Goal: Task Accomplishment & Management: Use online tool/utility

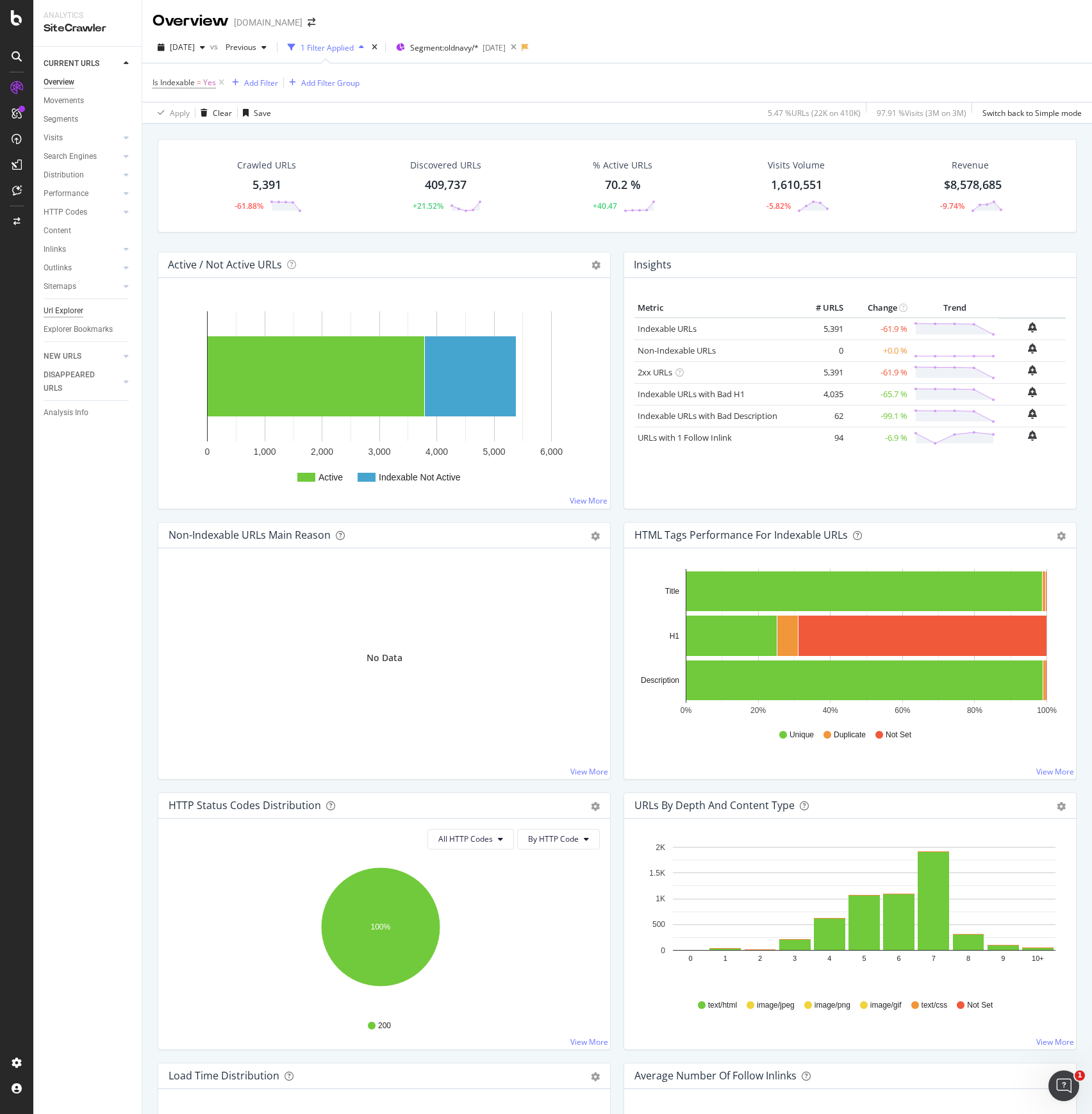
click at [61, 310] on div "Url Explorer" at bounding box center [63, 311] width 40 height 14
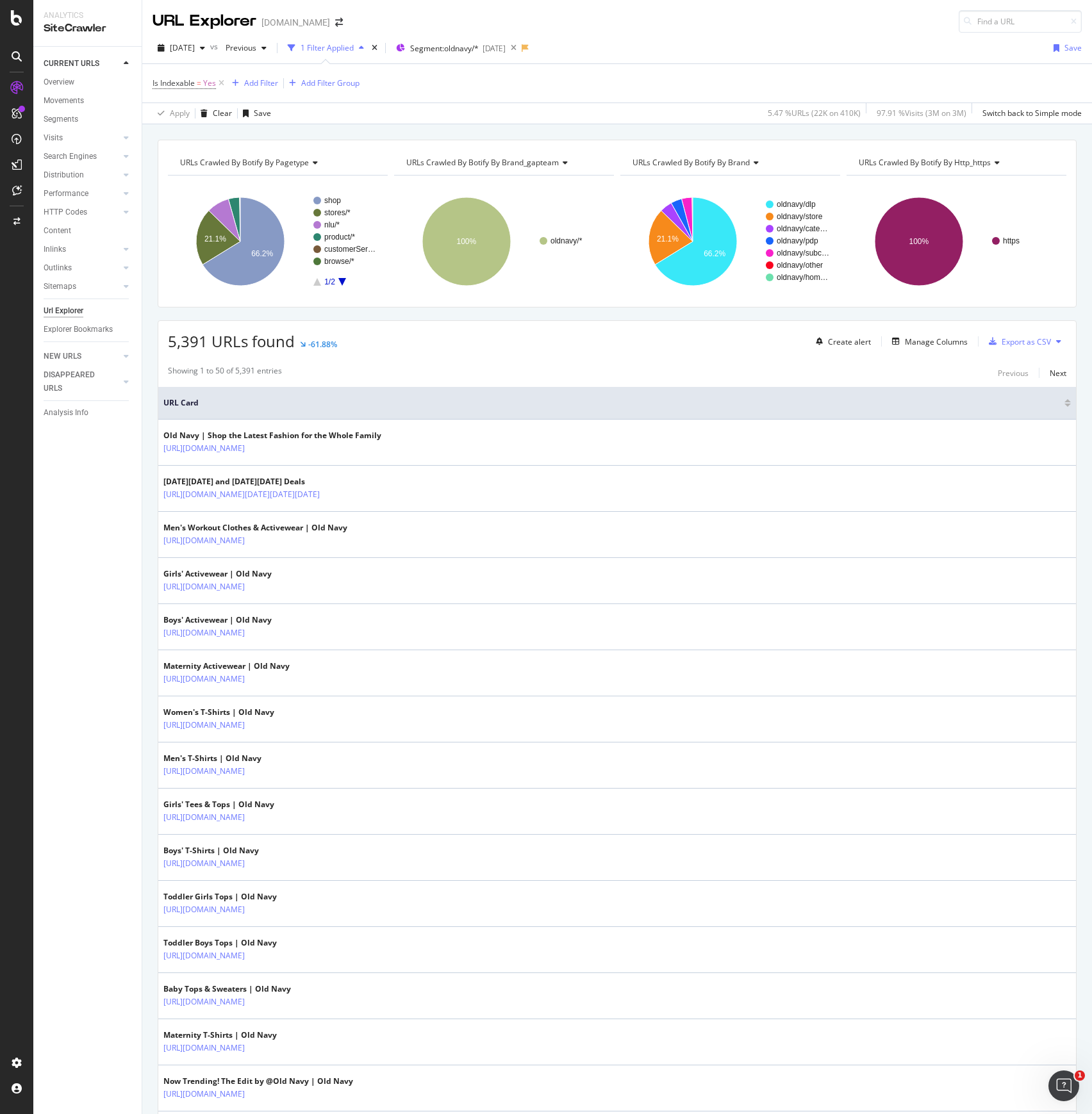
click at [13, 773] on div at bounding box center [17, 565] width 31 height 974
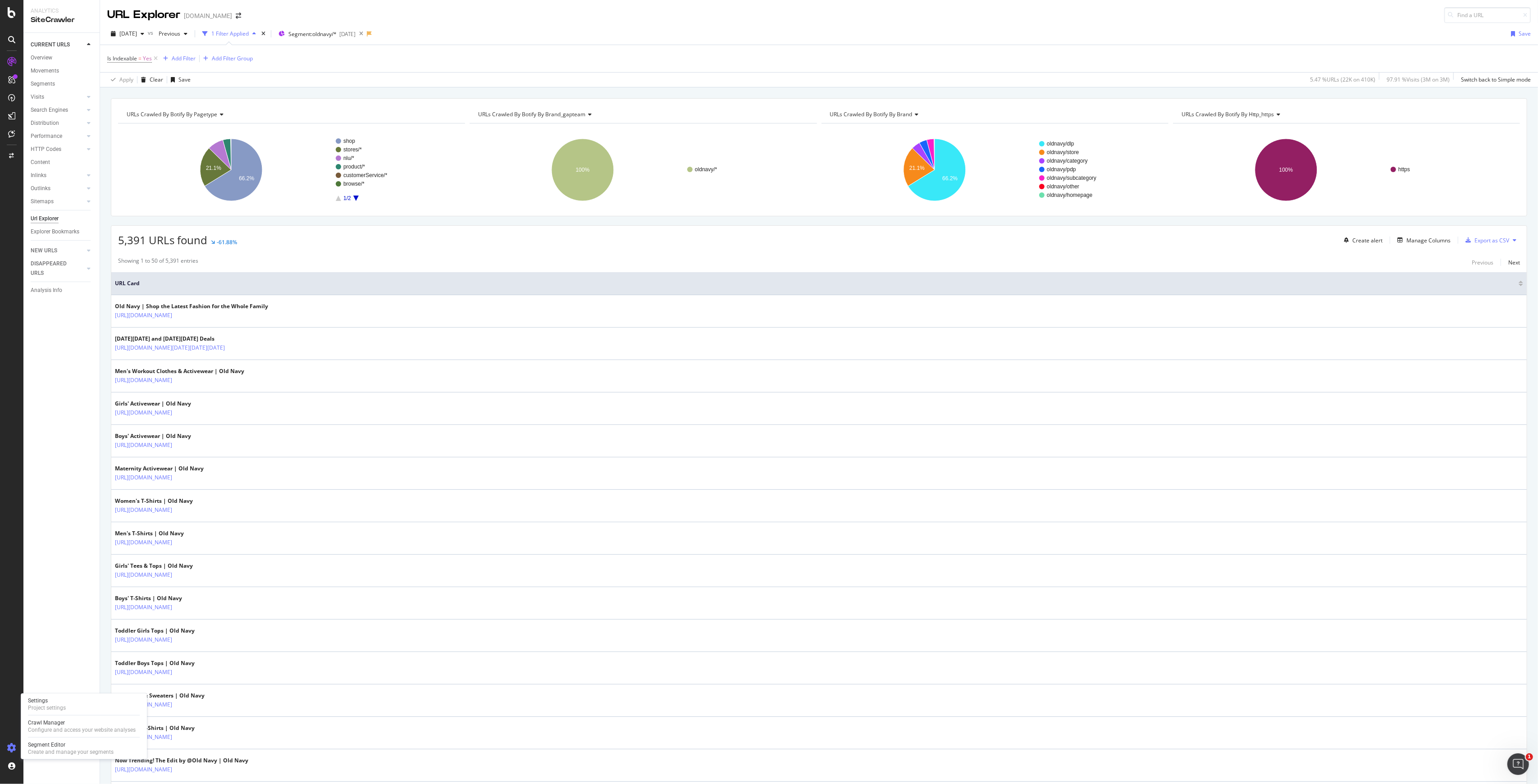
click at [12, 744] on icon at bounding box center [12, 748] width 9 height 9
click at [13, 10] on icon at bounding box center [12, 13] width 8 height 11
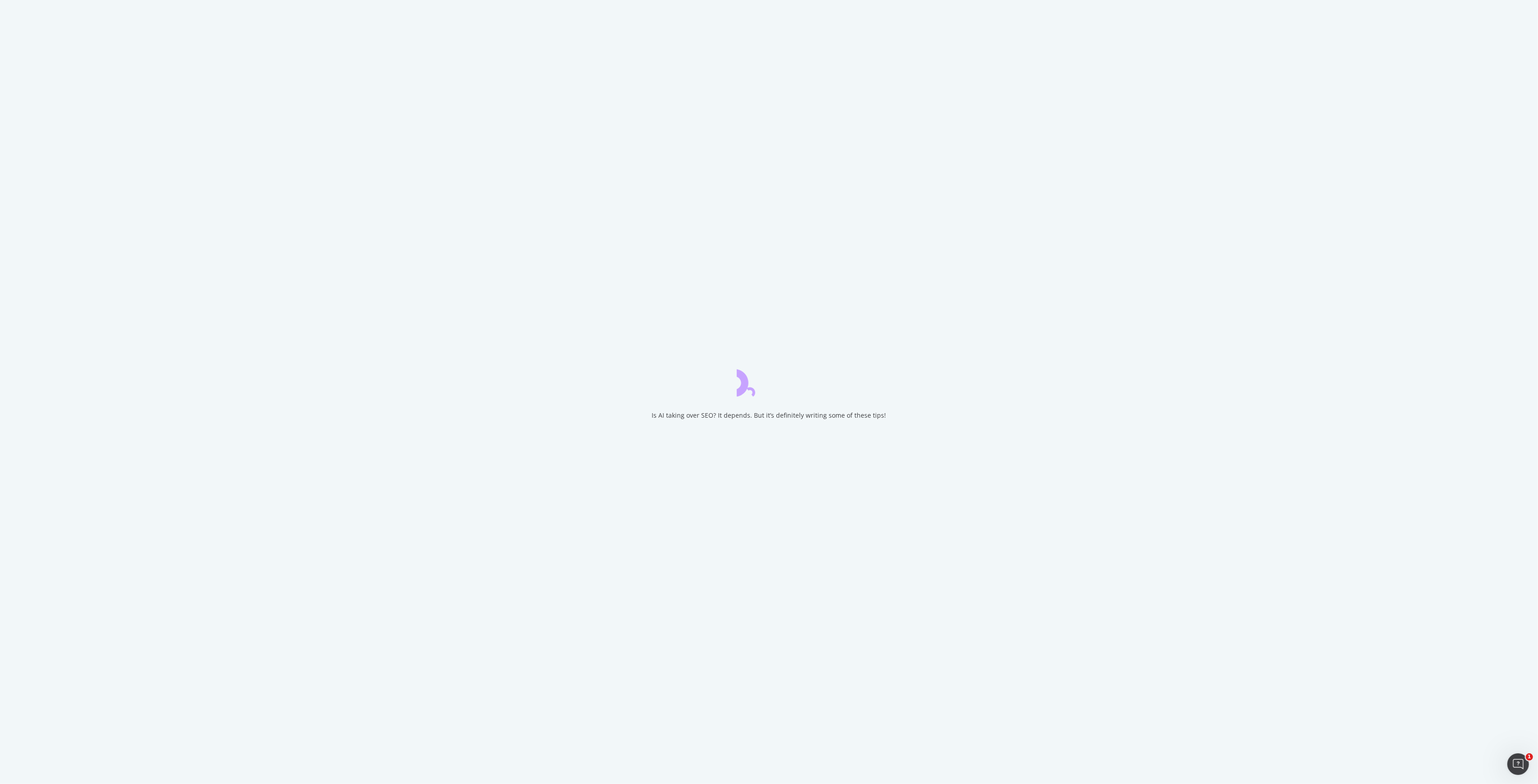
click at [13, 10] on div "Is AI taking over SEO? It depends. But it’s definitely writing some of these ti…" at bounding box center [769, 392] width 1538 height 784
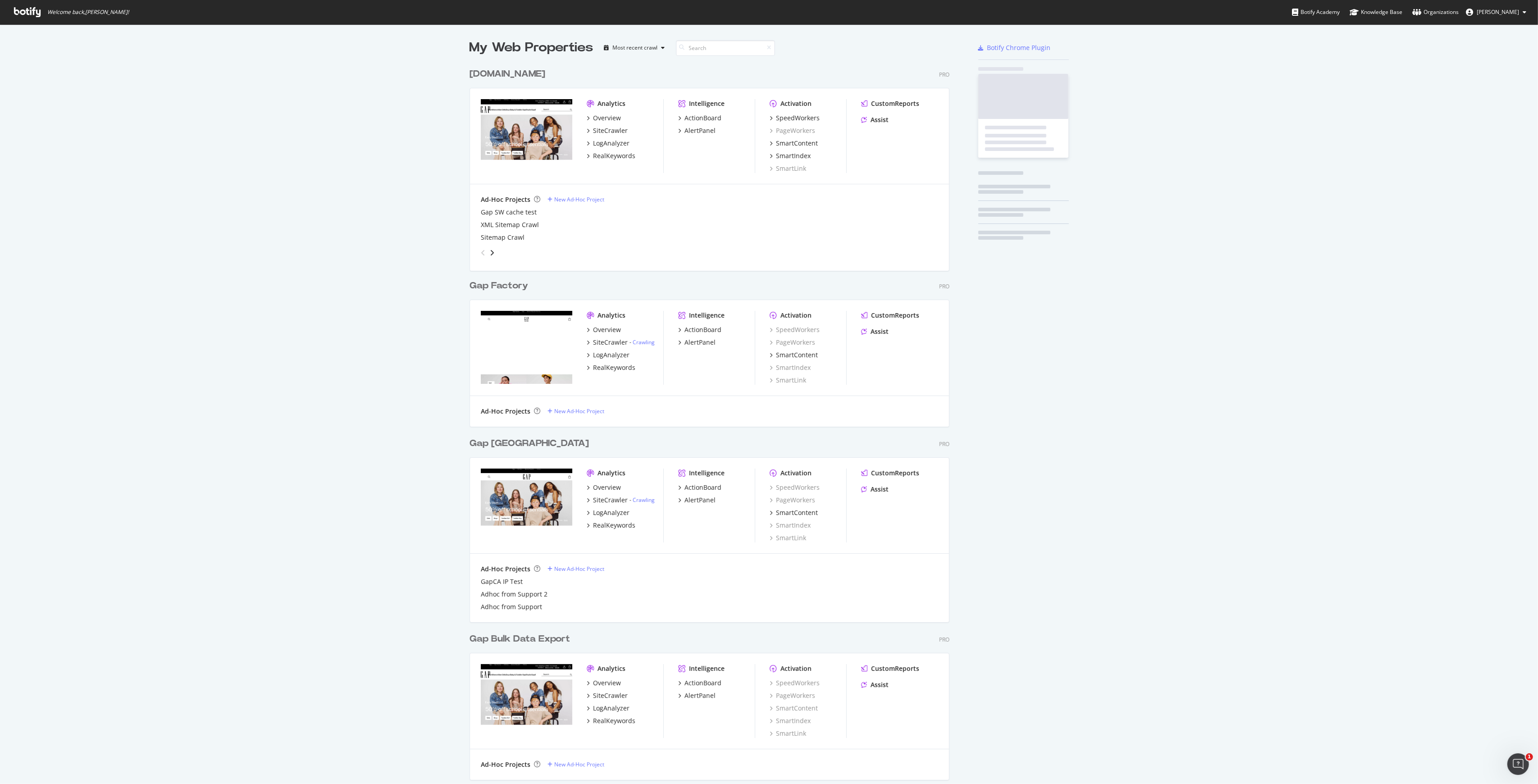
scroll to position [775, 1520]
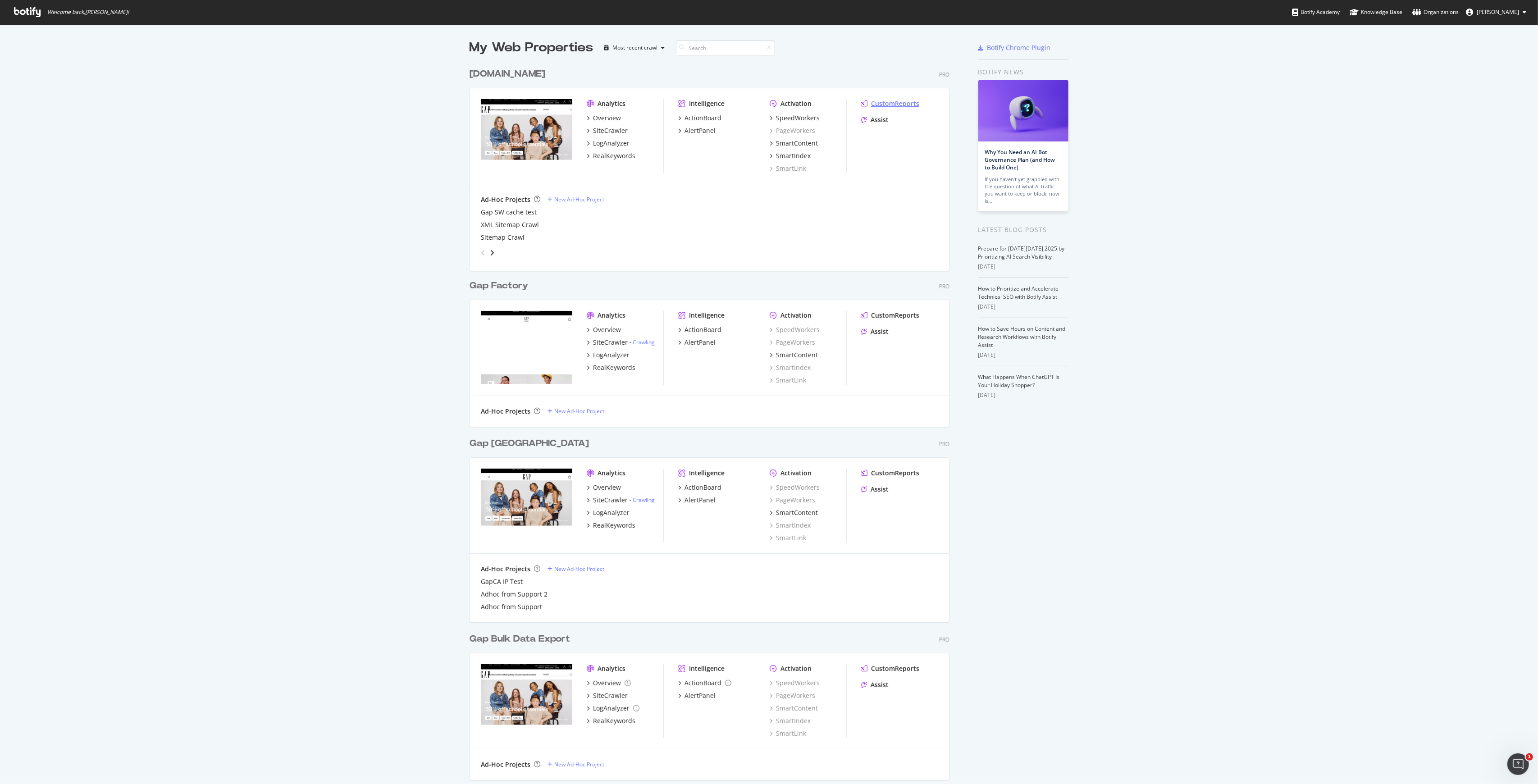
click at [768, 102] on div "CustomReports" at bounding box center [895, 103] width 48 height 9
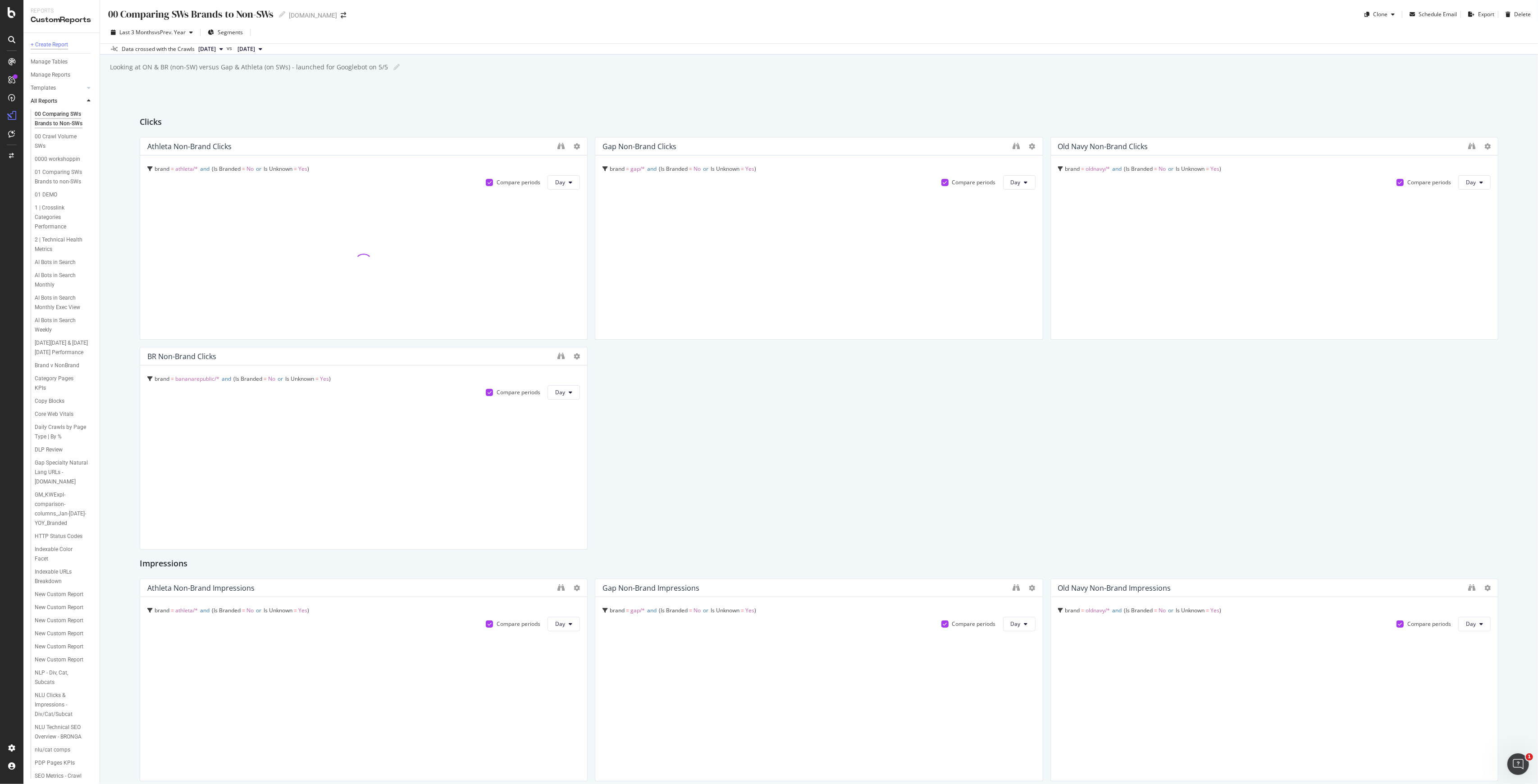
click at [54, 42] on div "+ Create Report" at bounding box center [49, 45] width 38 height 10
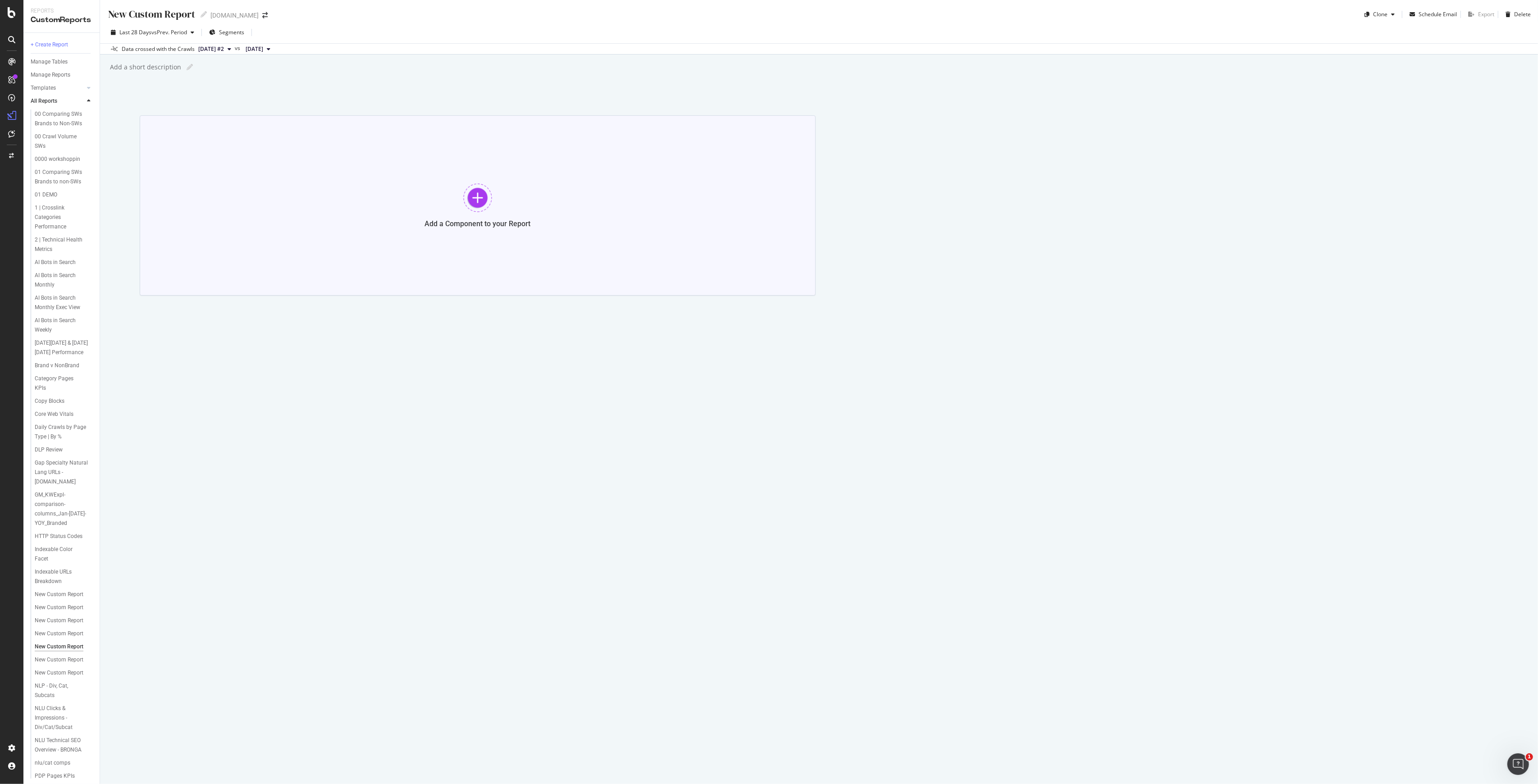
click at [474, 214] on div "Add a Component to your Report" at bounding box center [478, 206] width 676 height 180
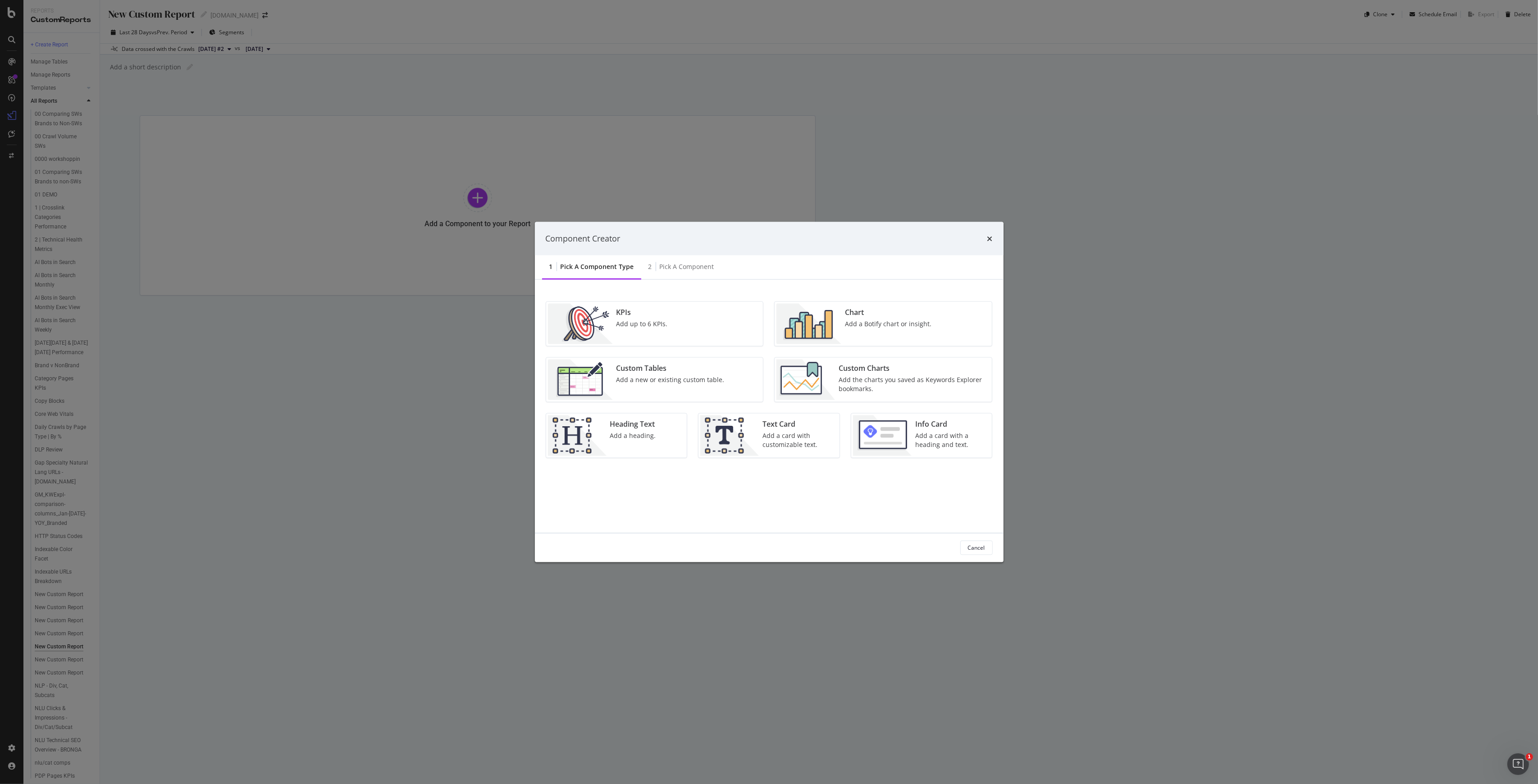
click at [768, 316] on img "modal" at bounding box center [809, 323] width 65 height 40
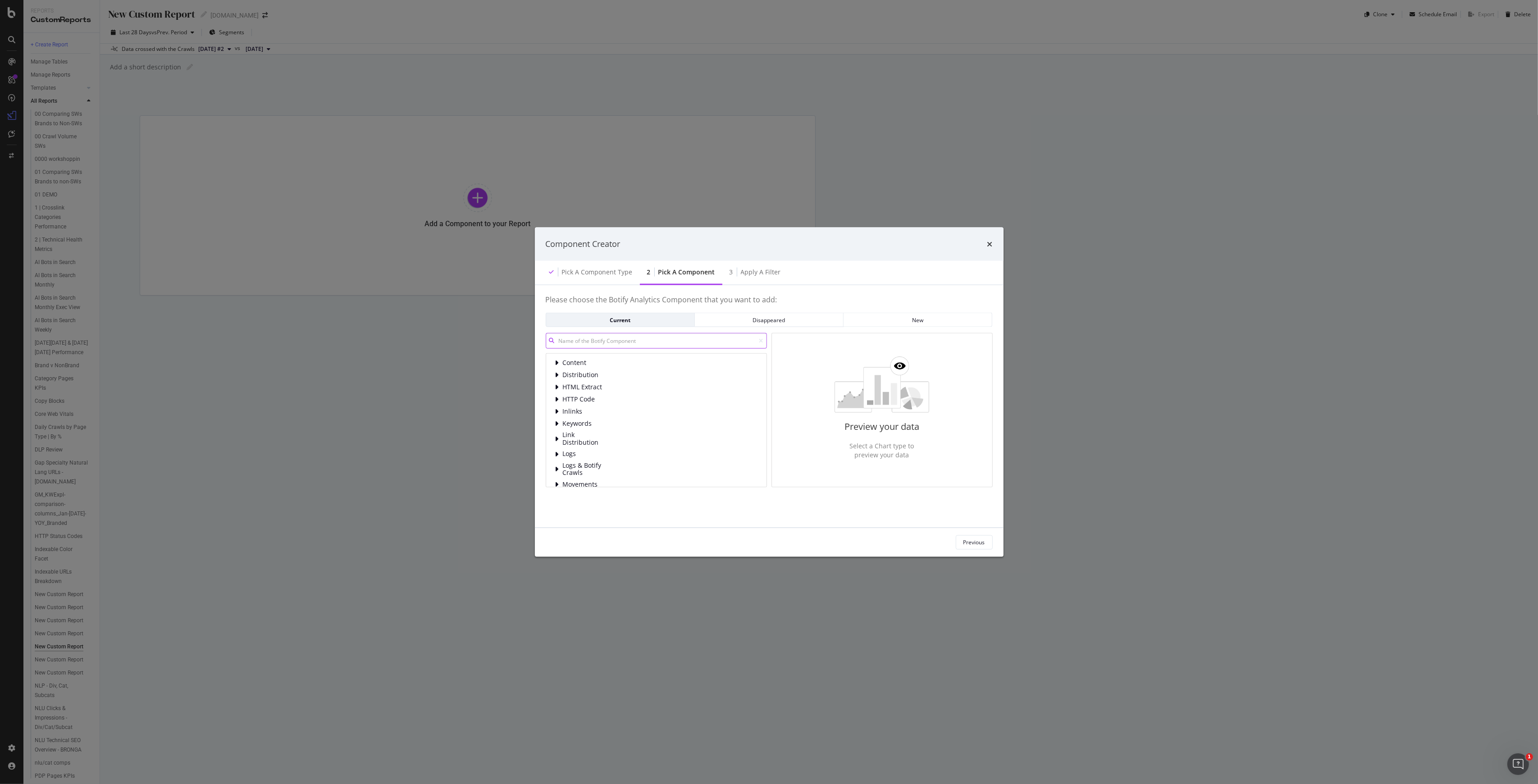
click at [581, 346] on input "modal" at bounding box center [656, 341] width 221 height 16
type input "url"
click at [768, 240] on div "Component Creator" at bounding box center [769, 244] width 447 height 12
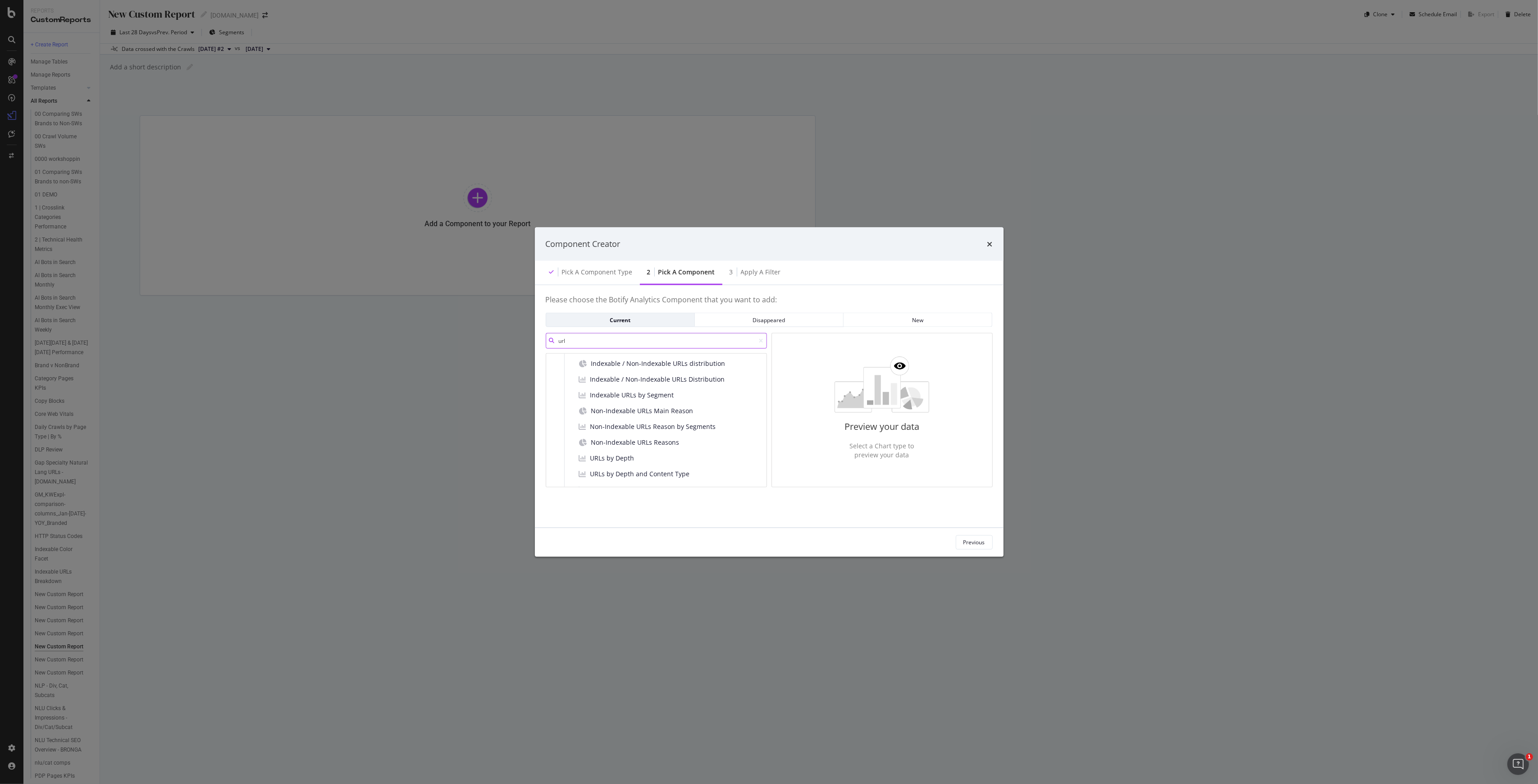
click at [615, 346] on input "url" at bounding box center [656, 341] width 221 height 16
click at [768, 242] on div "Component Creator" at bounding box center [769, 244] width 469 height 33
click at [768, 244] on icon "times" at bounding box center [990, 244] width 5 height 8
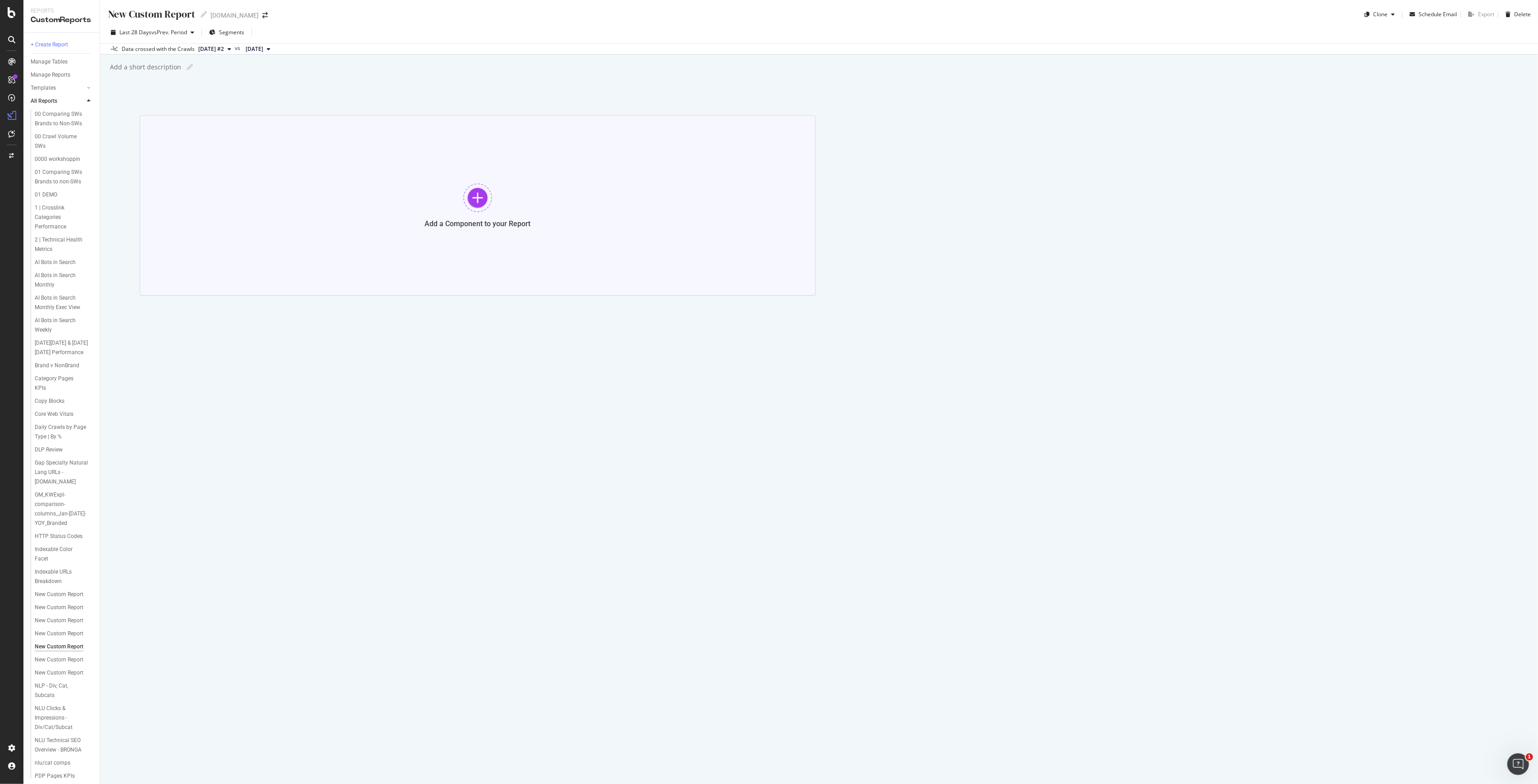
click at [529, 213] on div "Add a Component to your Report" at bounding box center [478, 206] width 676 height 180
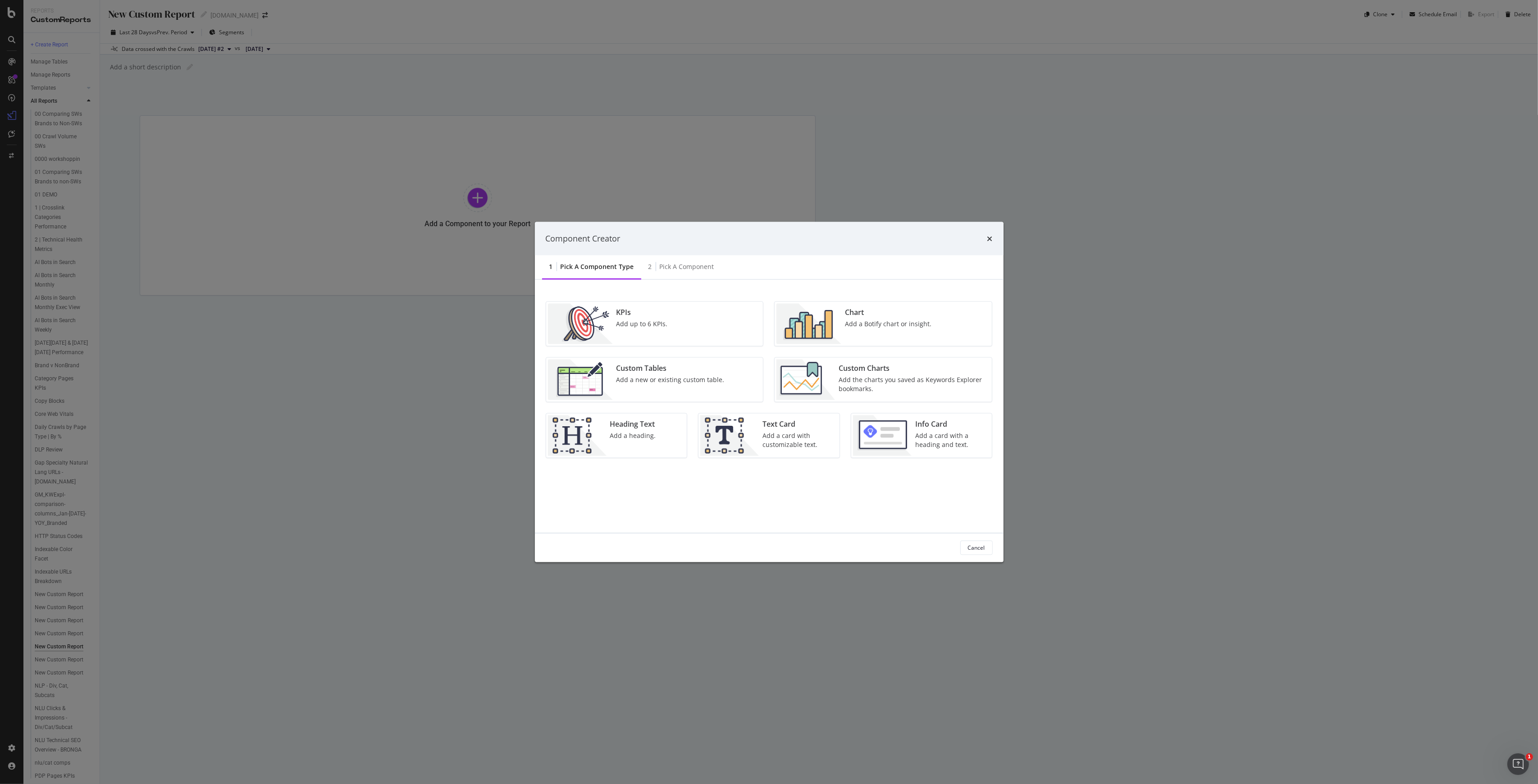
click at [768, 381] on div "Add the charts you saved as Keywords Explorer bookmarks." at bounding box center [912, 384] width 148 height 18
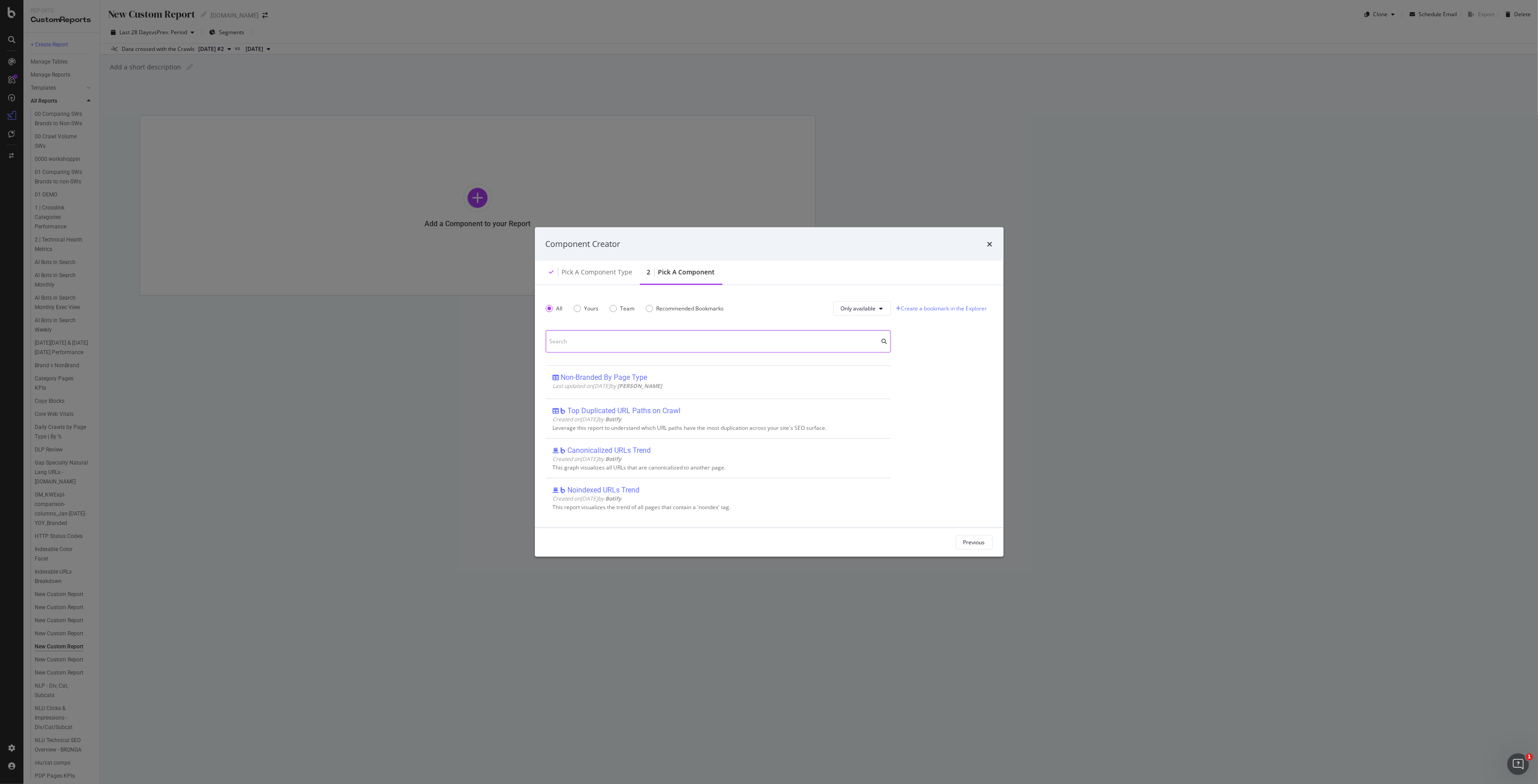
click at [616, 339] on input "modal" at bounding box center [718, 341] width 346 height 23
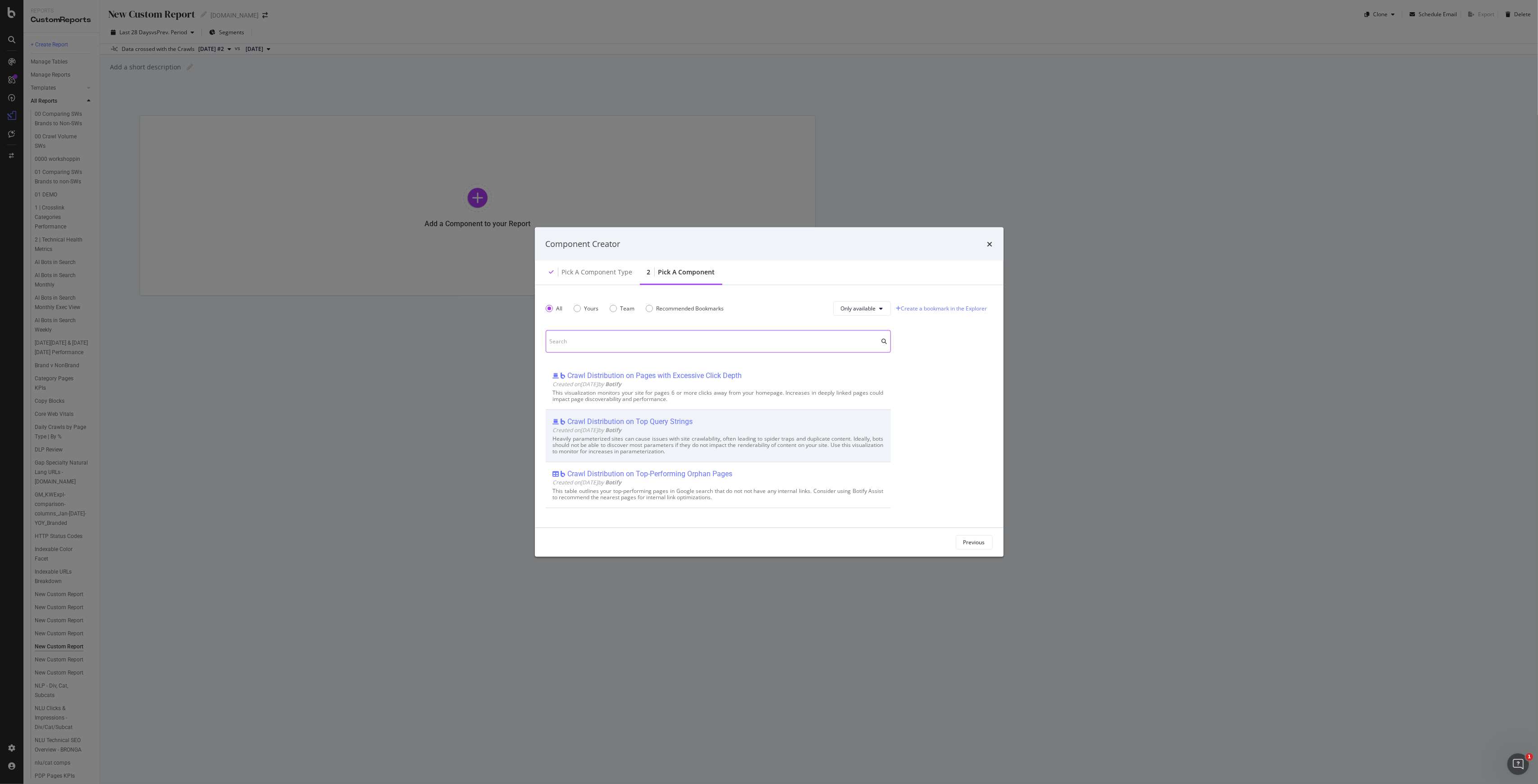
scroll to position [0, 0]
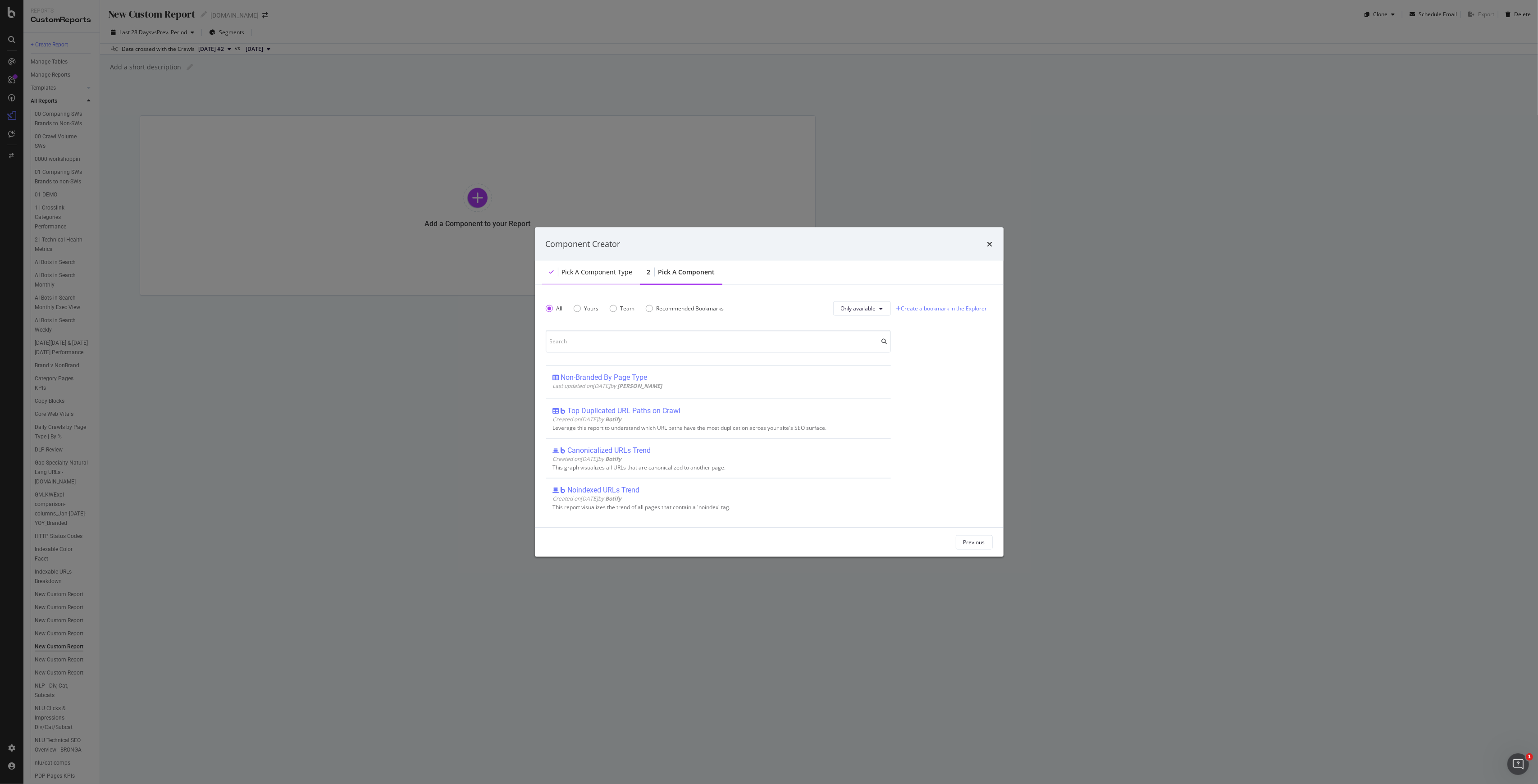
click at [585, 266] on div "Pick a Component type" at bounding box center [591, 272] width 98 height 25
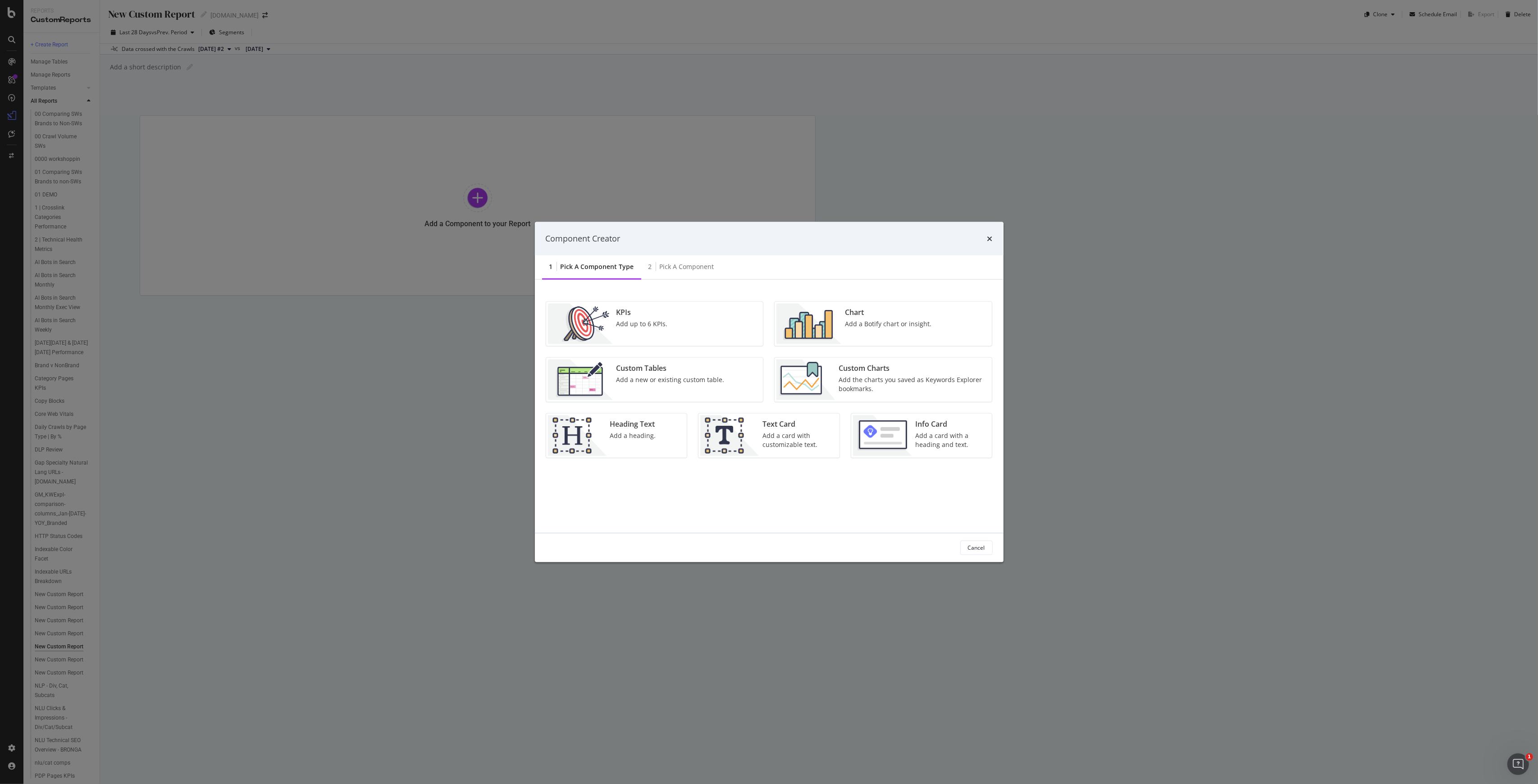
click at [768, 381] on img "modal" at bounding box center [806, 379] width 59 height 40
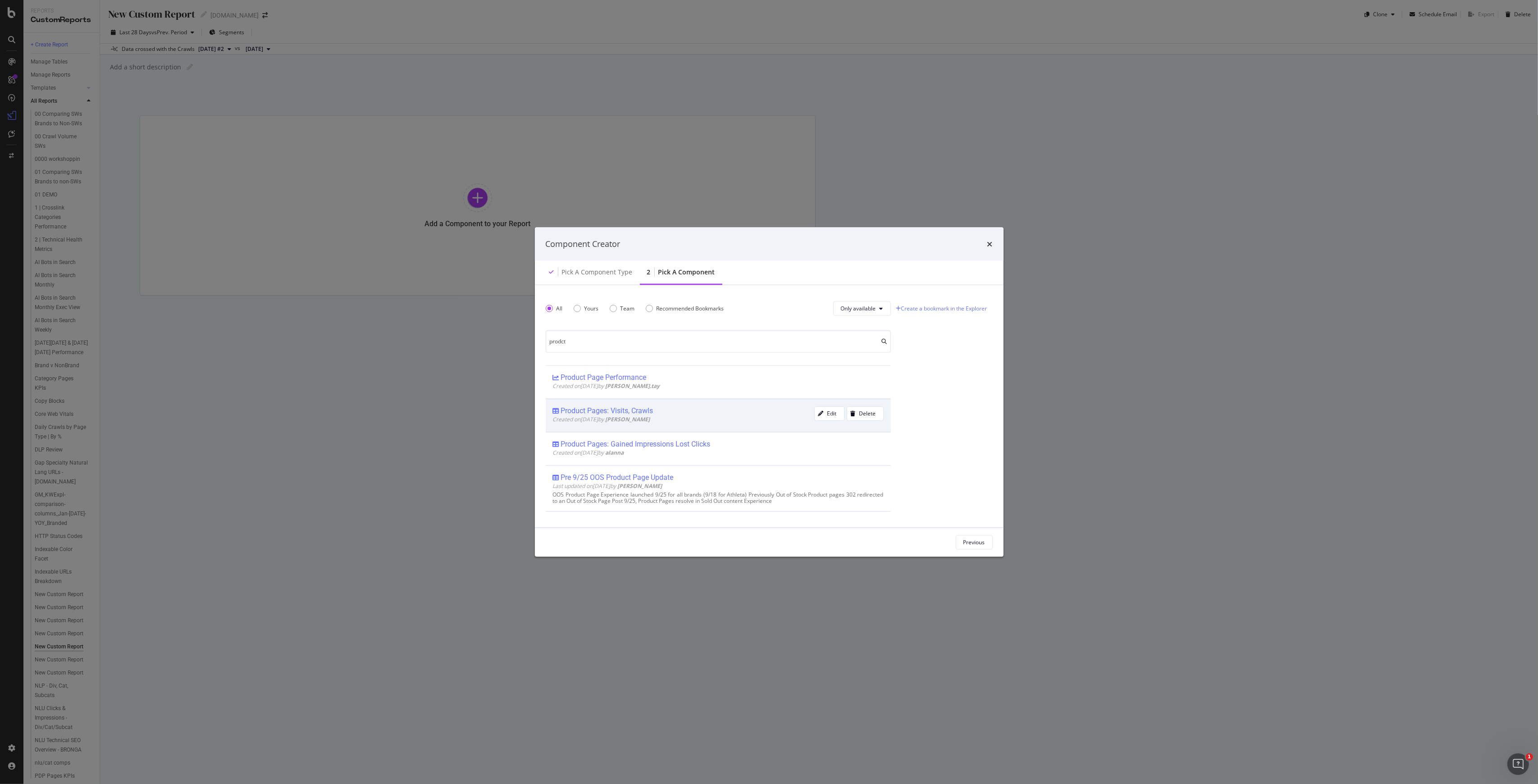
type input "prodct"
click at [677, 414] on div "Product Pages: Visits, Crawls" at bounding box center [684, 410] width 262 height 9
click at [768, 535] on div "Previous Add Component" at bounding box center [769, 542] width 469 height 29
click at [768, 536] on div "Add Component" at bounding box center [965, 542] width 40 height 14
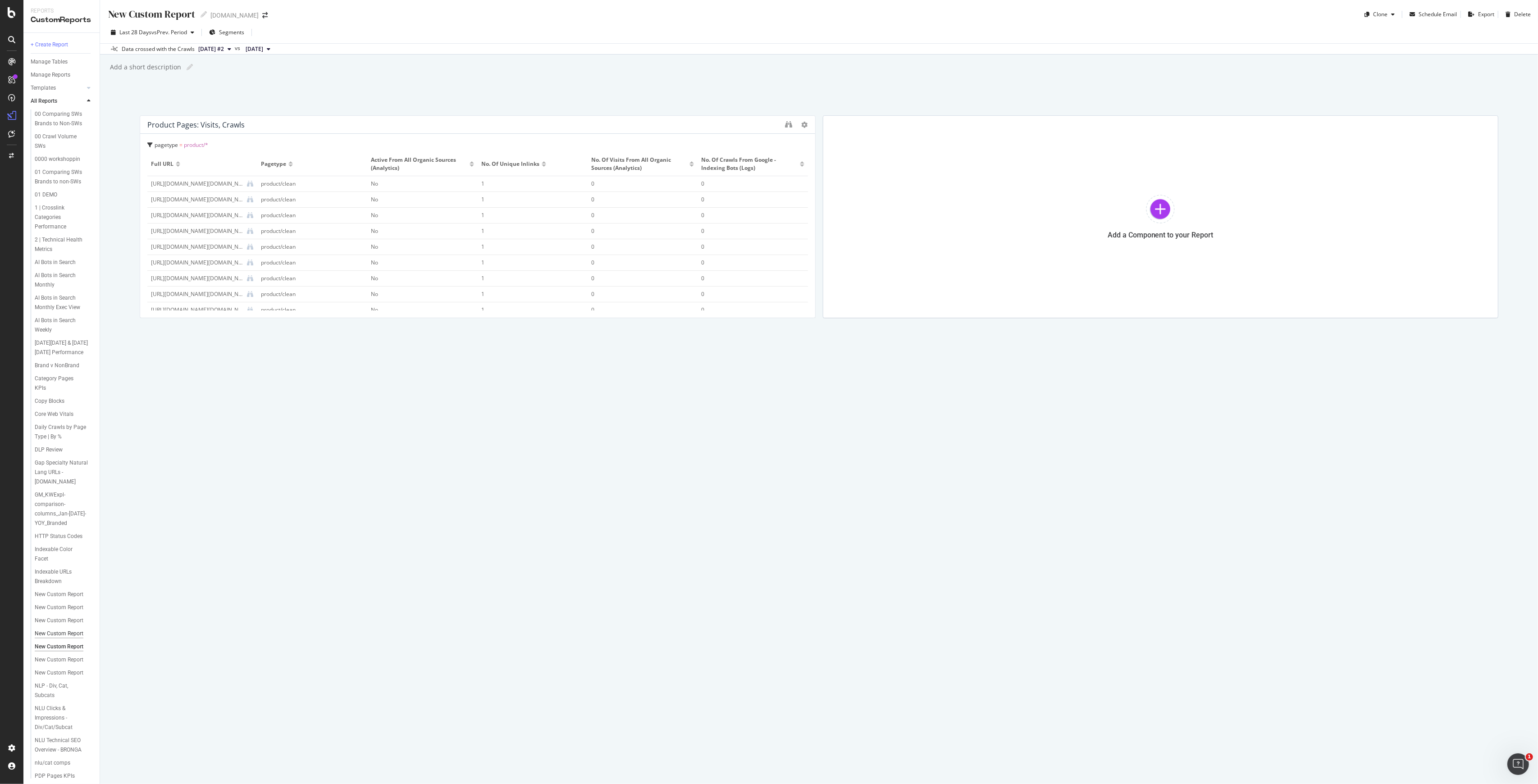
click at [38, 639] on div "New Custom Report" at bounding box center [59, 634] width 48 height 10
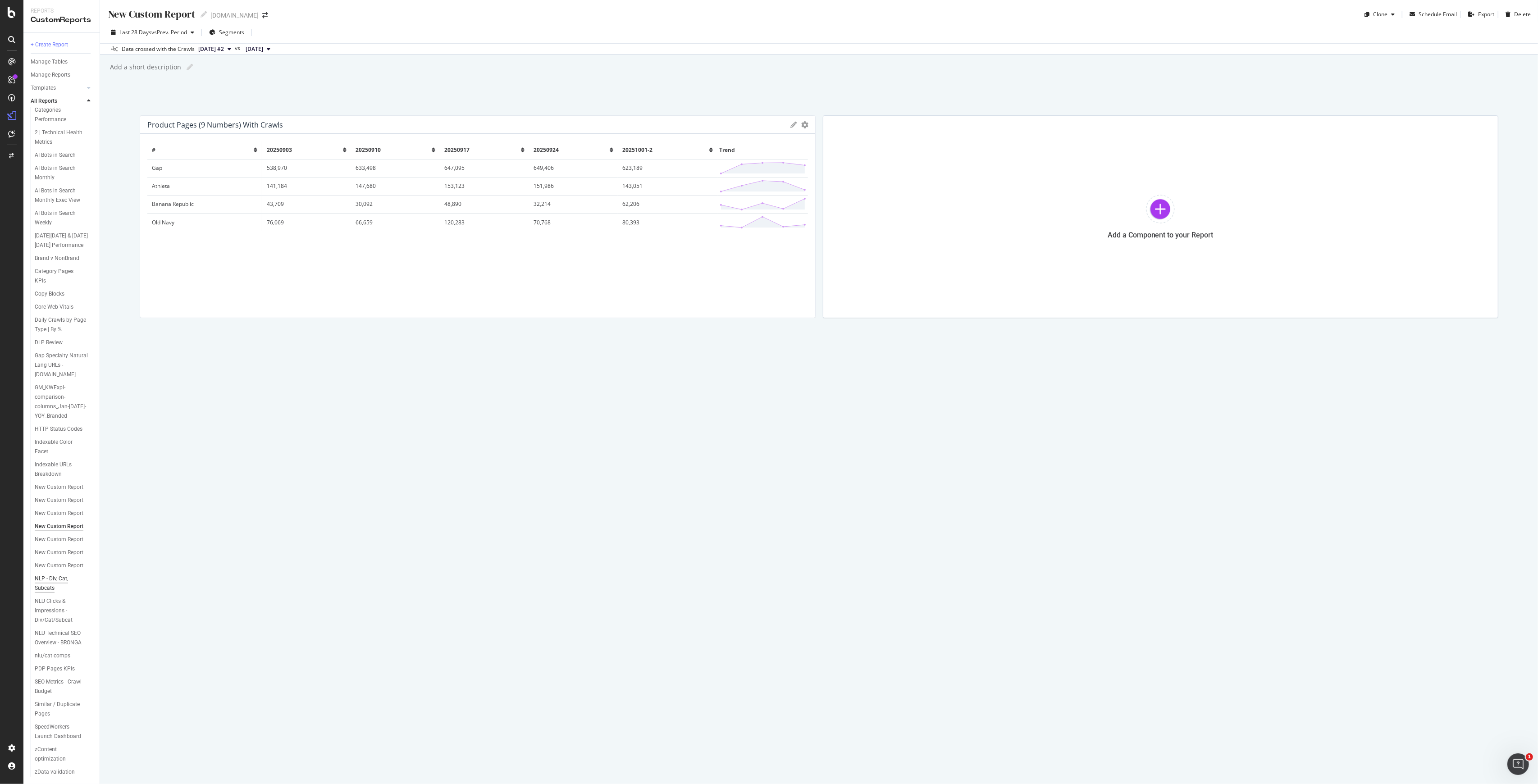
scroll to position [148, 0]
click at [177, 222] on td "Old Navy" at bounding box center [205, 222] width 115 height 18
click at [60, 561] on div "New Custom Report" at bounding box center [59, 566] width 48 height 10
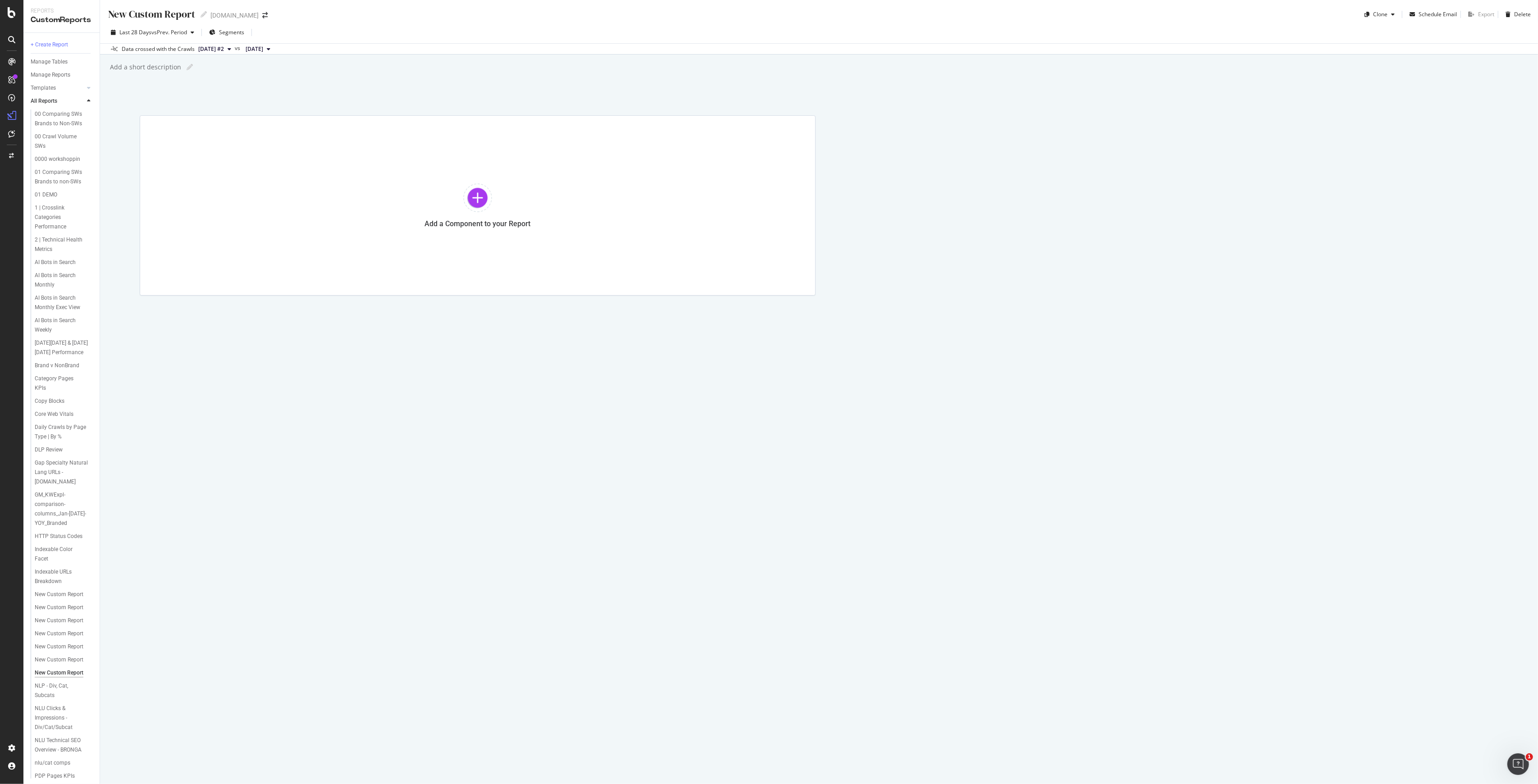
click at [168, 17] on div "New Custom Report" at bounding box center [151, 14] width 88 height 14
click at [167, 16] on input "text" at bounding box center [152, 15] width 89 height 15
click at [241, 32] on span "Segments" at bounding box center [232, 33] width 25 height 8
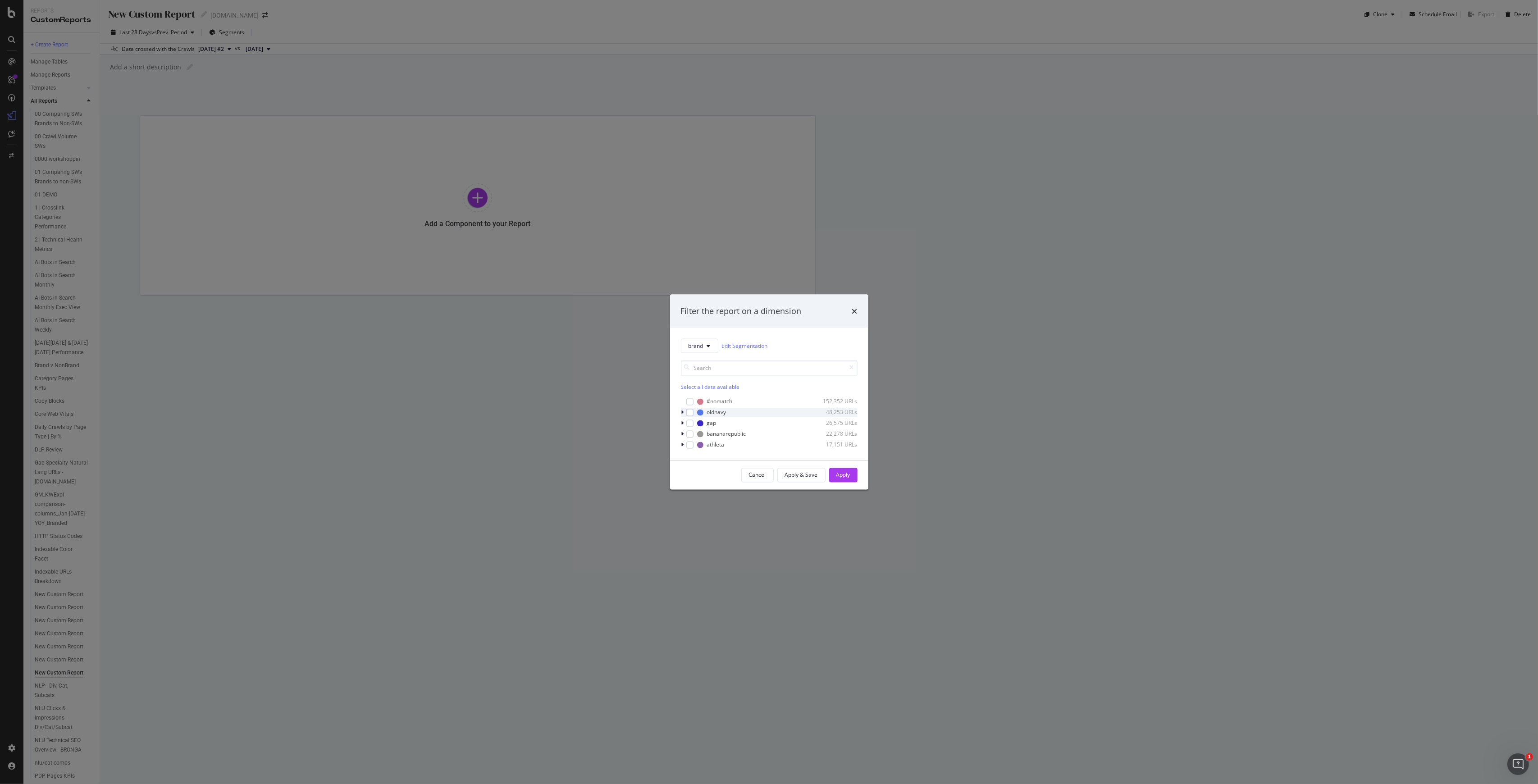
click at [682, 414] on icon "modal" at bounding box center [683, 412] width 3 height 5
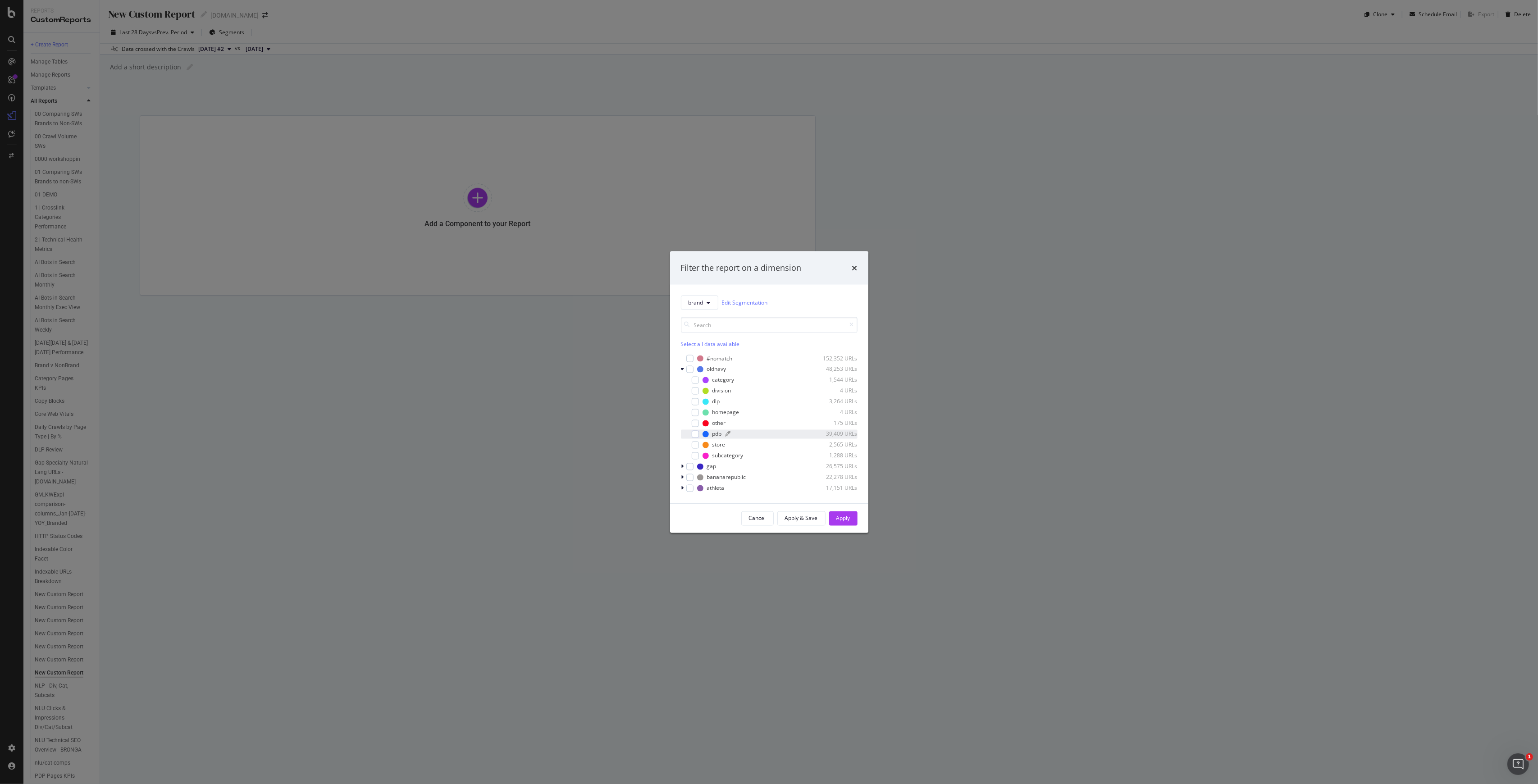
click at [716, 432] on div "pdp" at bounding box center [717, 434] width 10 height 8
click at [693, 434] on icon "modal" at bounding box center [695, 434] width 4 height 5
click at [707, 367] on div "oldnavy" at bounding box center [716, 369] width 19 height 8
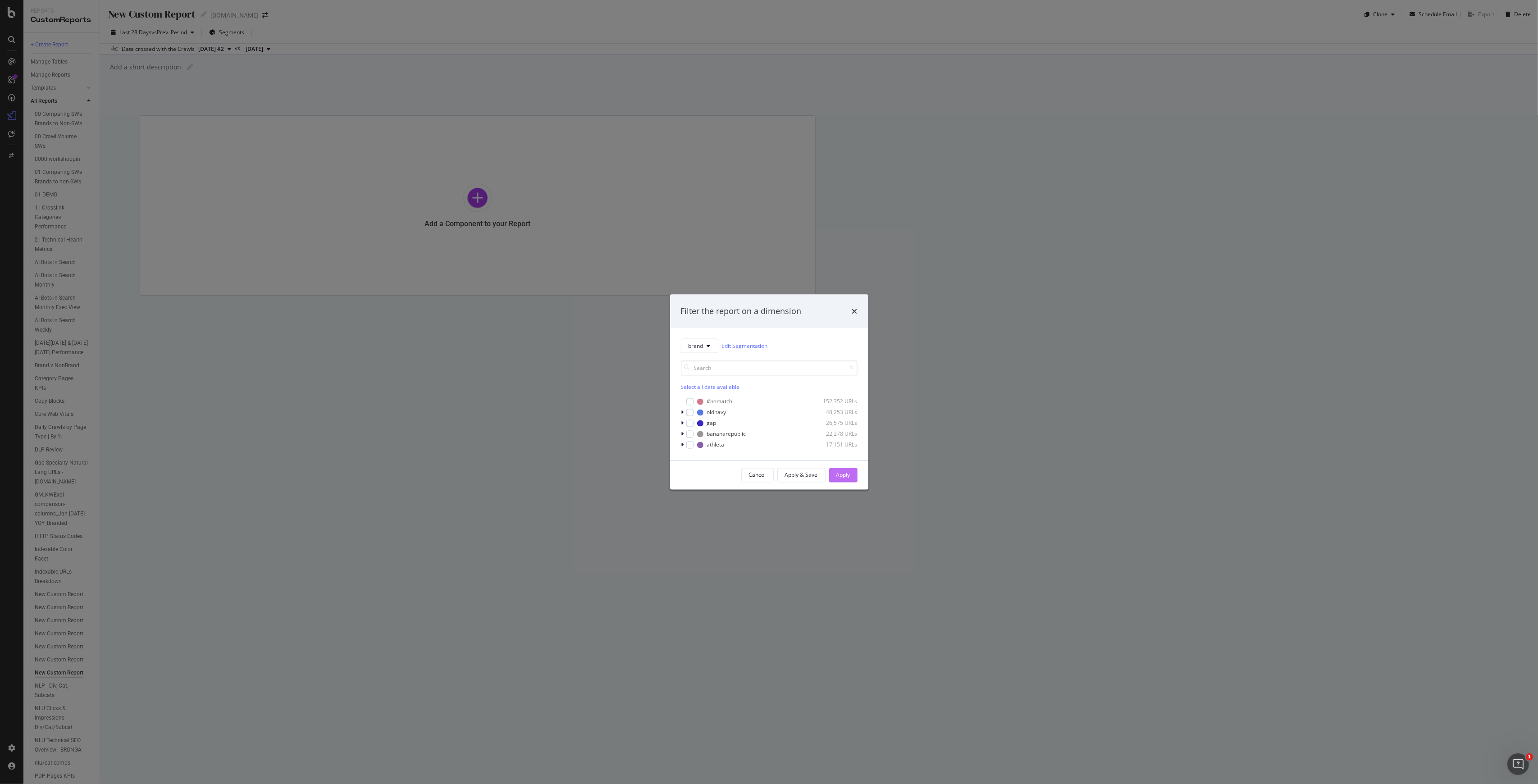
click at [768, 473] on div "Apply" at bounding box center [843, 475] width 14 height 8
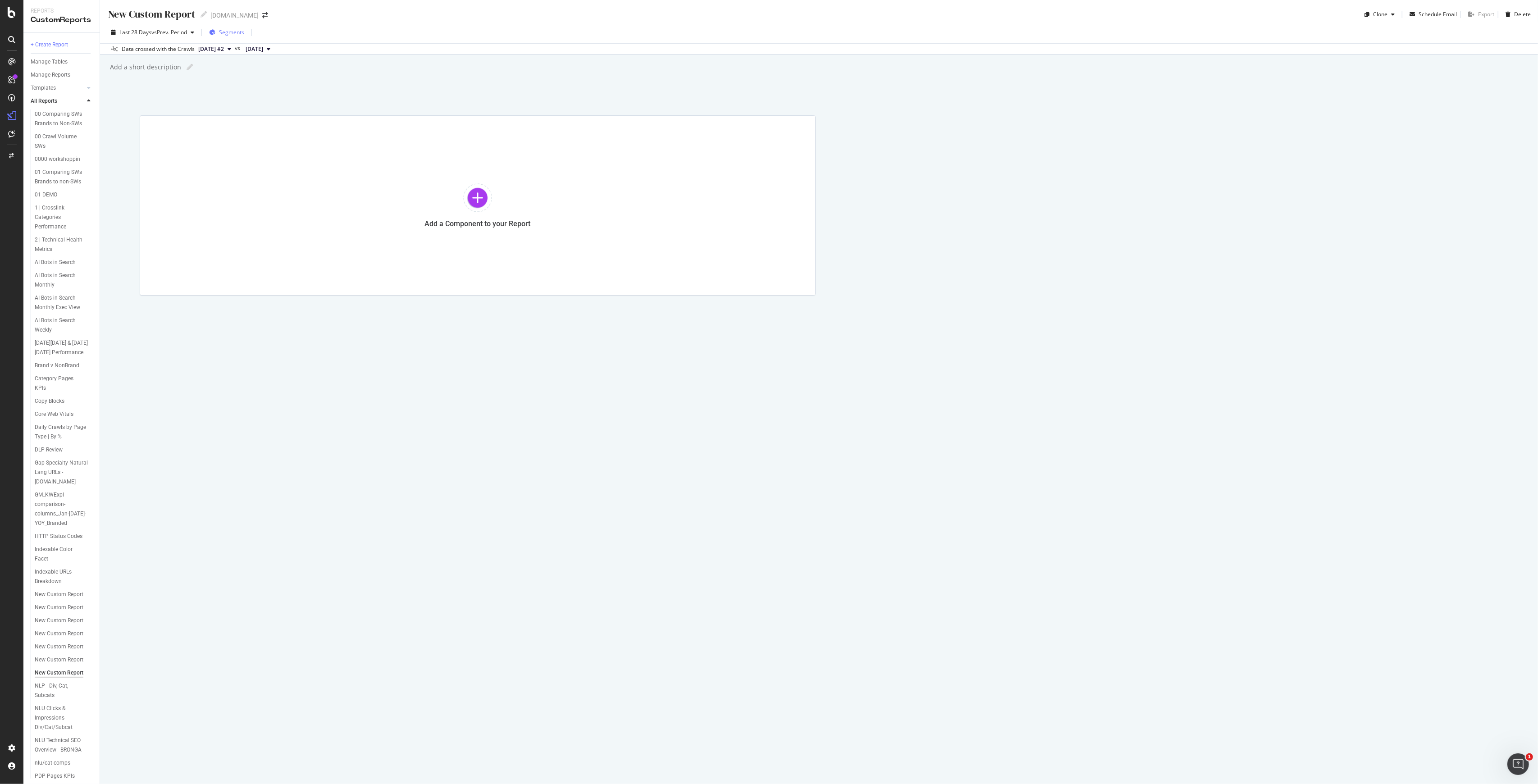
click at [230, 31] on span "Segments" at bounding box center [232, 32] width 25 height 8
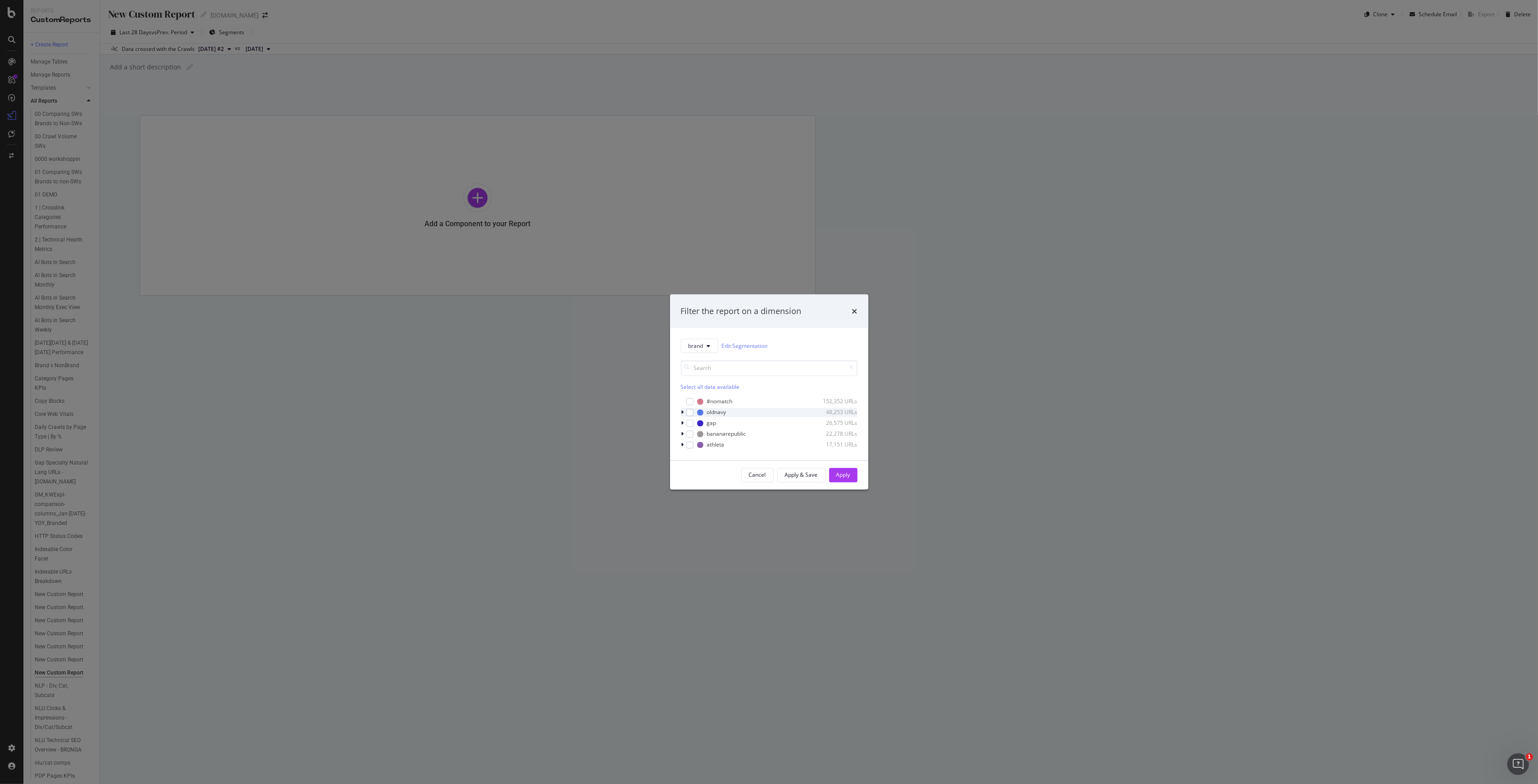
click at [685, 410] on div "modal" at bounding box center [684, 412] width 5 height 9
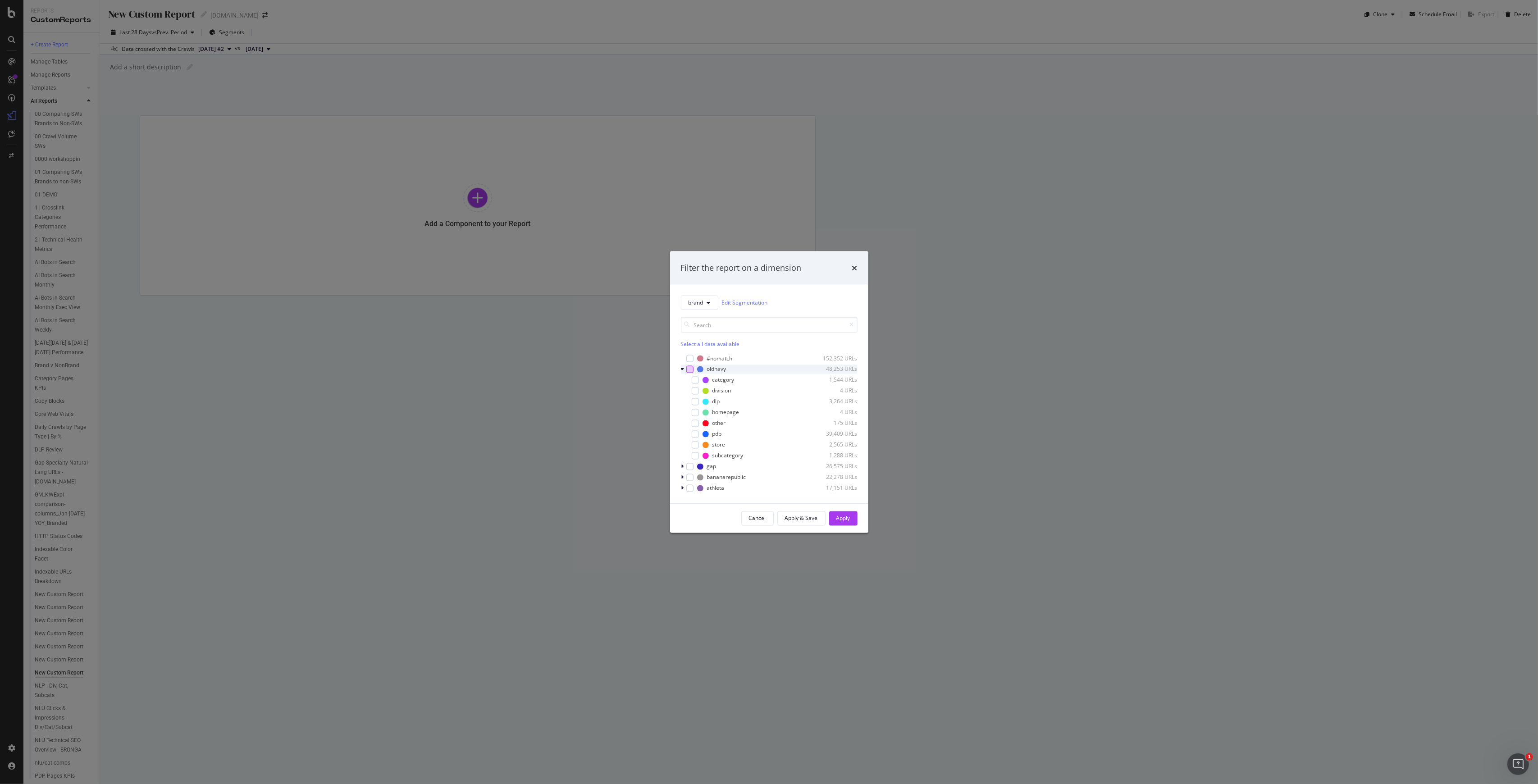
click at [690, 370] on div "modal" at bounding box center [690, 369] width 8 height 8
click at [768, 520] on div "Apply" at bounding box center [843, 518] width 14 height 8
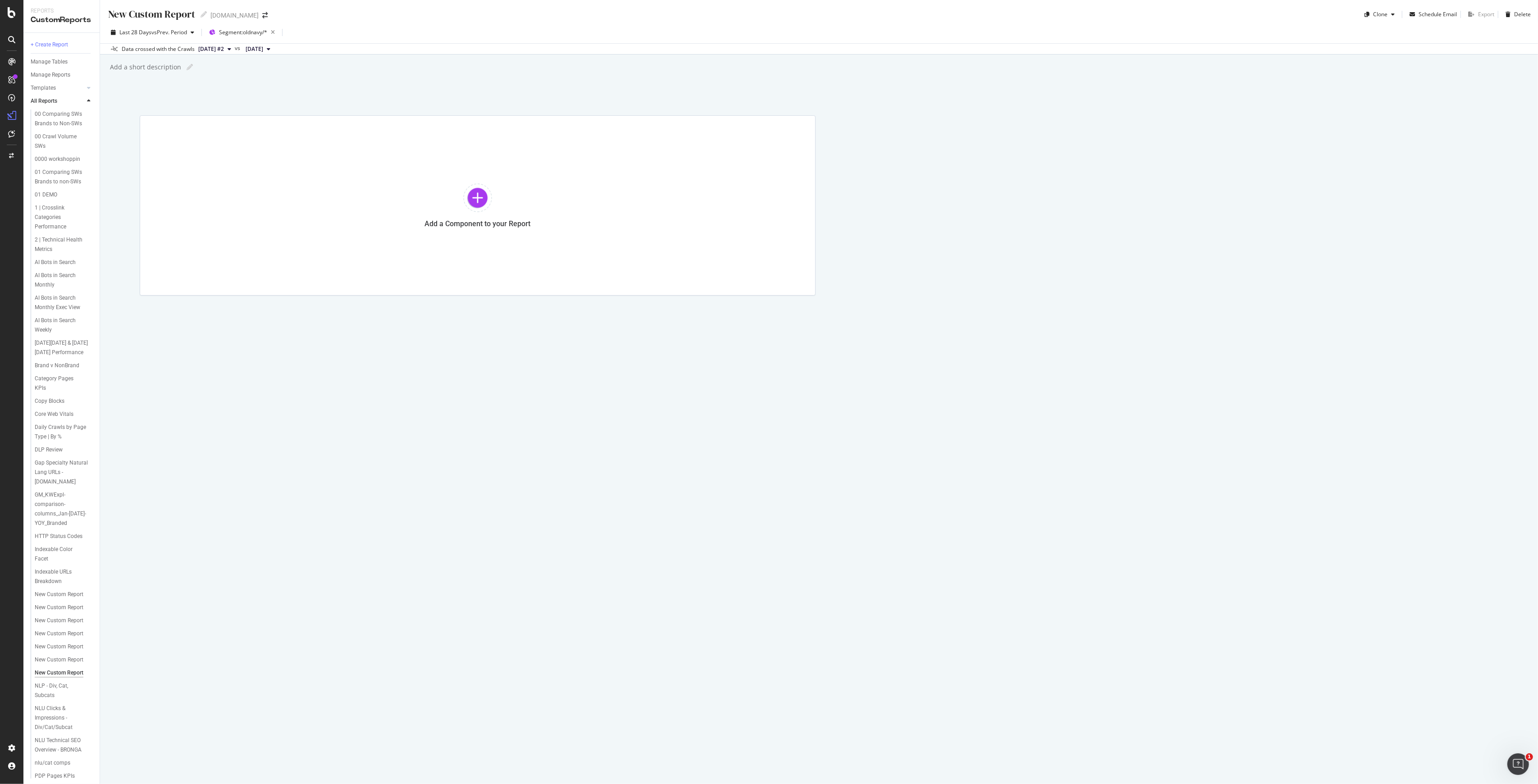
click at [224, 48] on span "[DATE] #2" at bounding box center [211, 49] width 26 height 8
click at [237, 99] on div "[DATE]" at bounding box center [221, 103] width 48 height 8
click at [476, 200] on div at bounding box center [477, 198] width 29 height 29
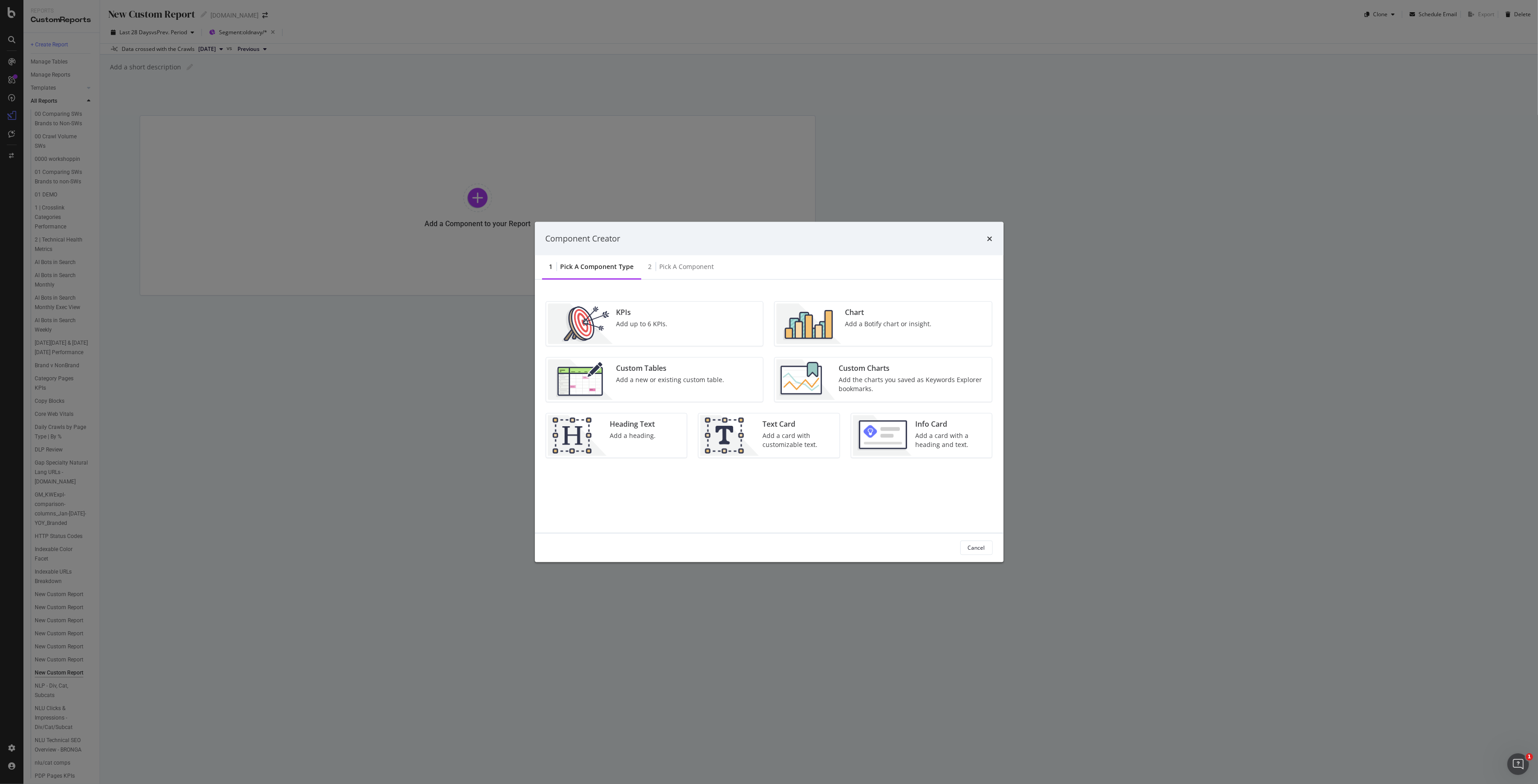
click at [768, 326] on div "Chart Add a Botify chart or insight." at bounding box center [888, 323] width 94 height 40
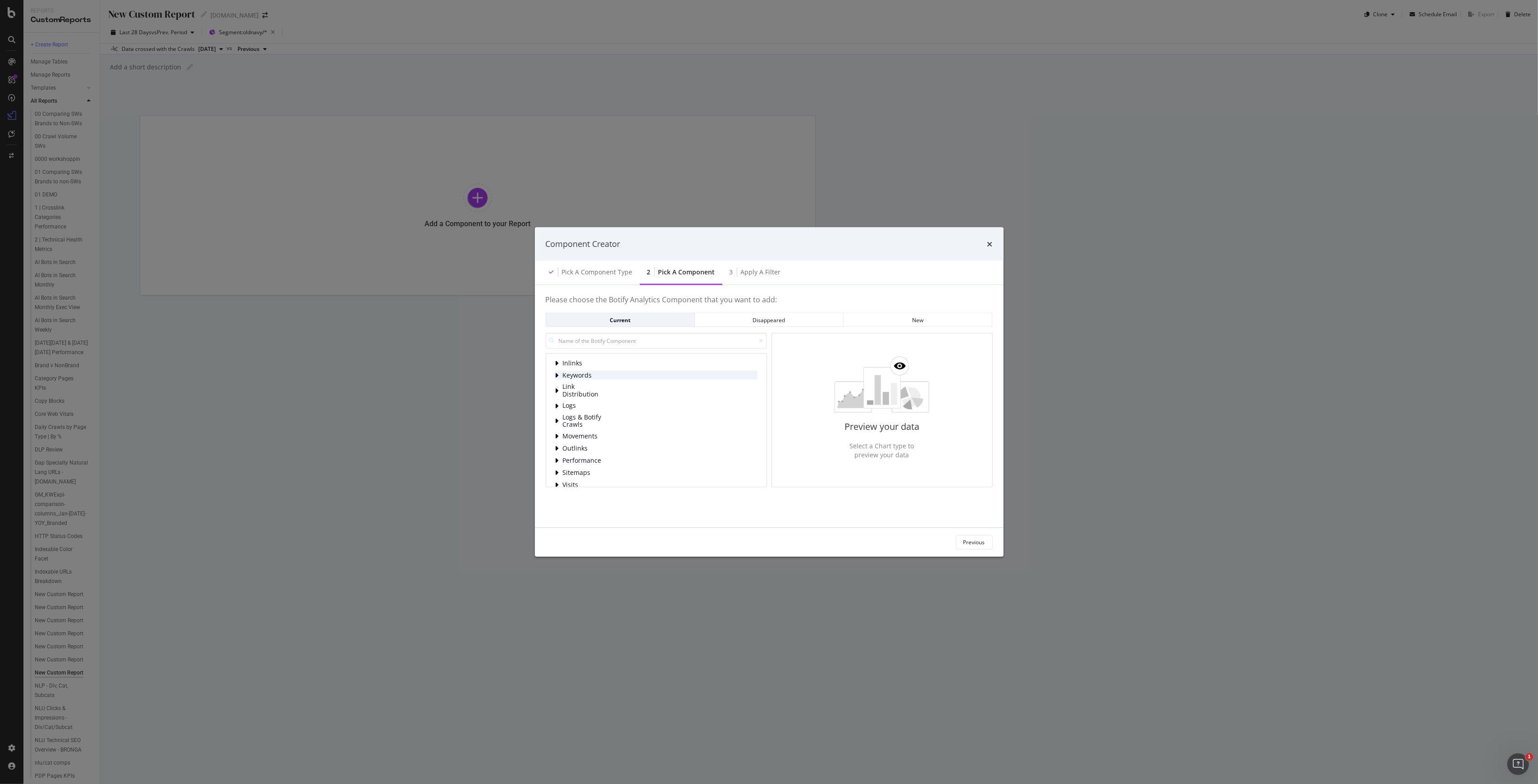
scroll to position [57, 0]
click at [617, 341] on input "modal" at bounding box center [656, 341] width 221 height 16
type input "r"
type input "http"
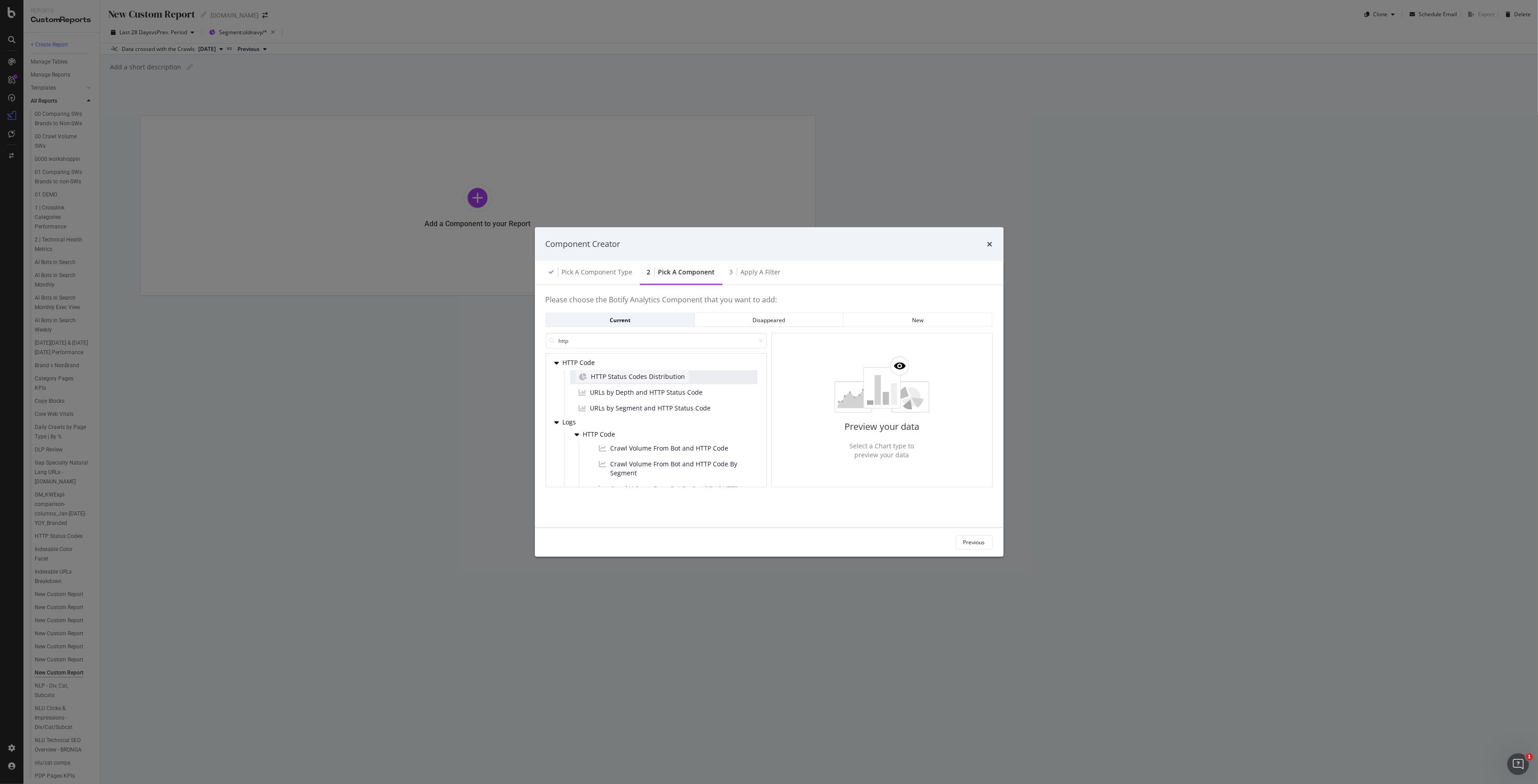
click at [650, 375] on span "HTTP Status Codes Distribution" at bounding box center [639, 376] width 94 height 9
click at [768, 540] on div "Next" at bounding box center [979, 542] width 12 height 8
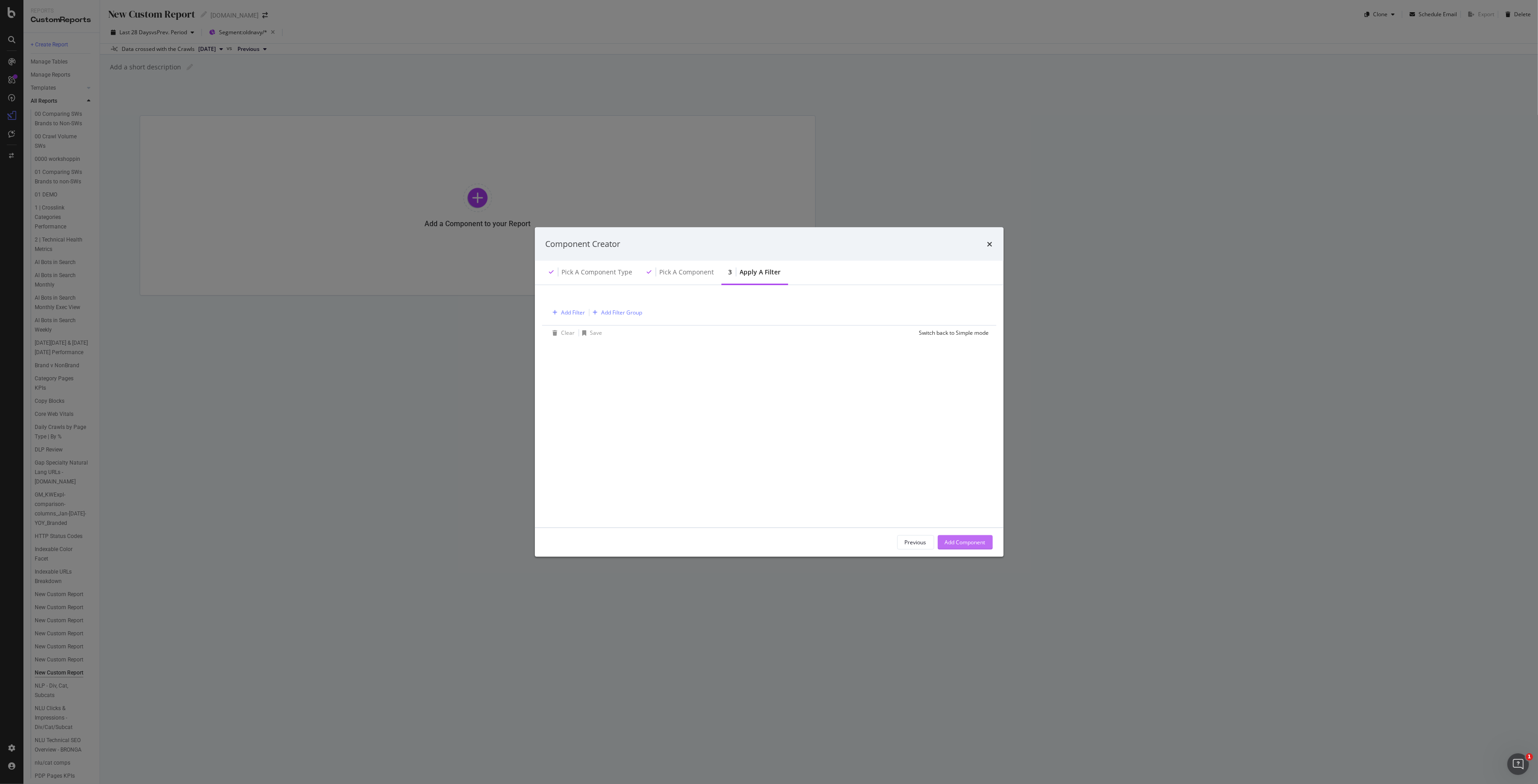
click at [768, 542] on div "Add Component" at bounding box center [965, 542] width 40 height 8
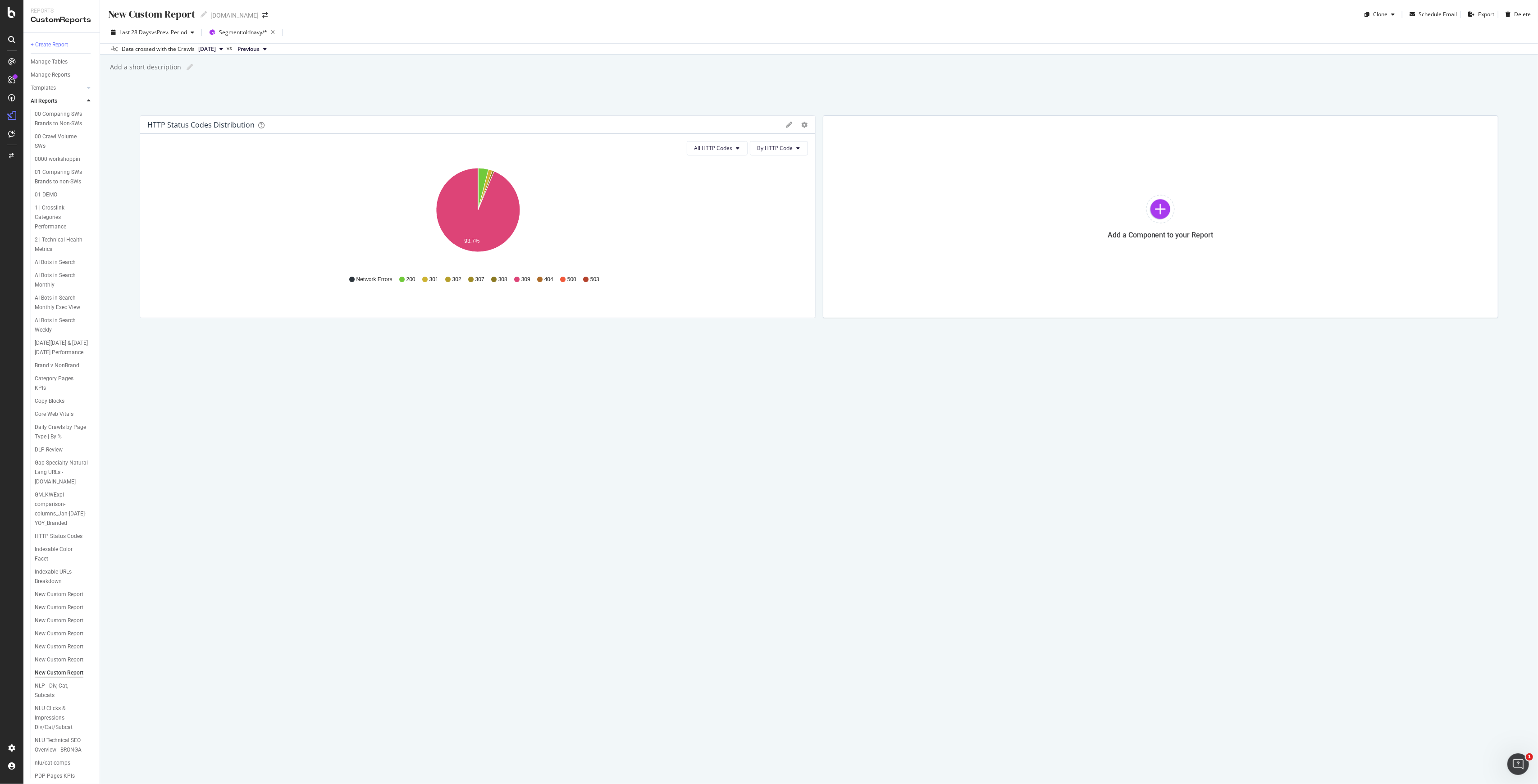
click at [443, 242] on icon "93.7%" at bounding box center [477, 214] width 660 height 104
click at [180, 14] on div "New Custom Report" at bounding box center [151, 14] width 88 height 14
click at [180, 14] on input "text" at bounding box center [152, 15] width 89 height 15
click at [216, 46] on span "[DATE]" at bounding box center [207, 50] width 18 height 8
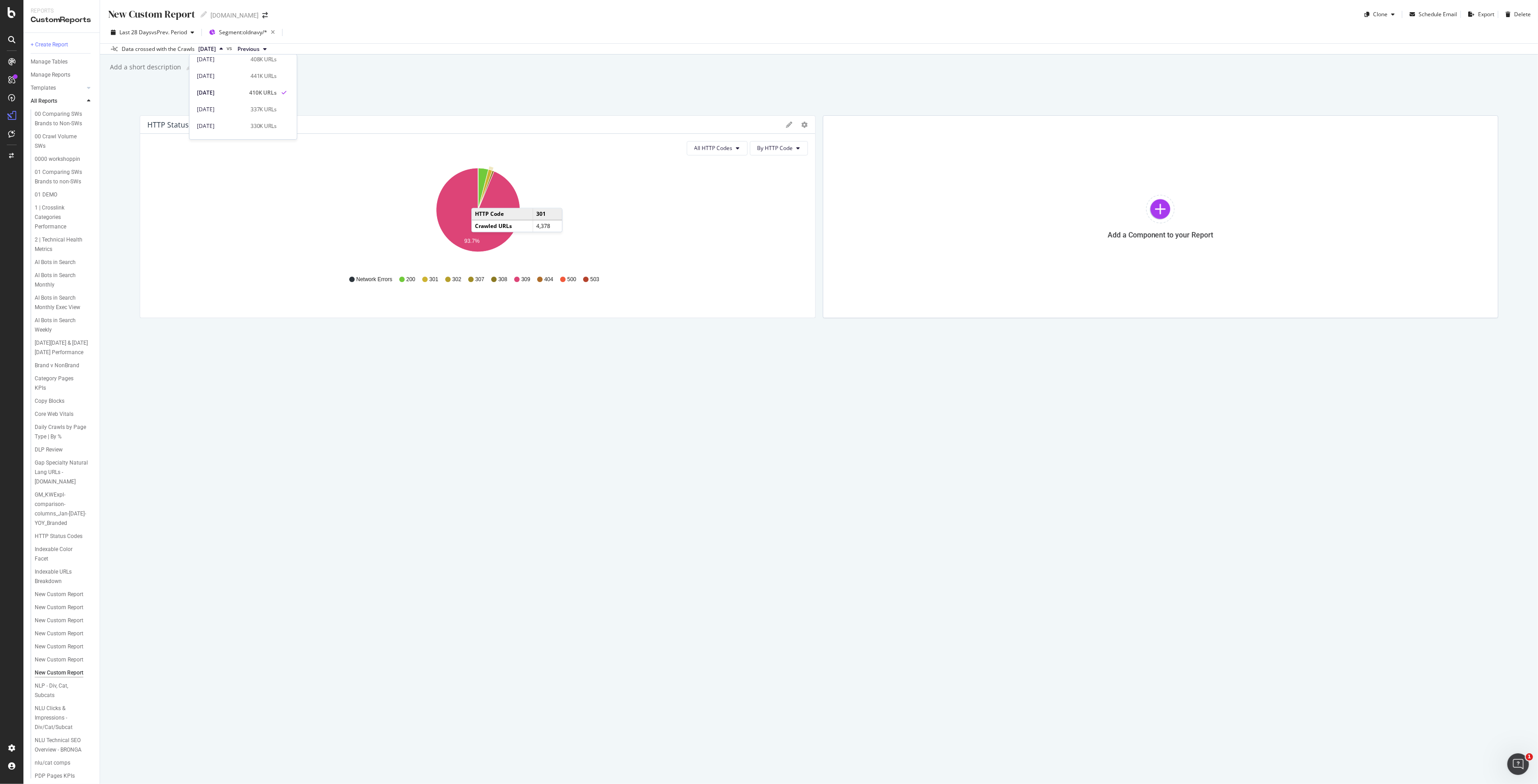
scroll to position [60, 0]
click at [262, 117] on div "337K URLs" at bounding box center [264, 120] width 27 height 8
click at [227, 46] on button "[DATE]" at bounding box center [210, 49] width 32 height 11
click at [268, 100] on div "410K URLs" at bounding box center [264, 103] width 27 height 8
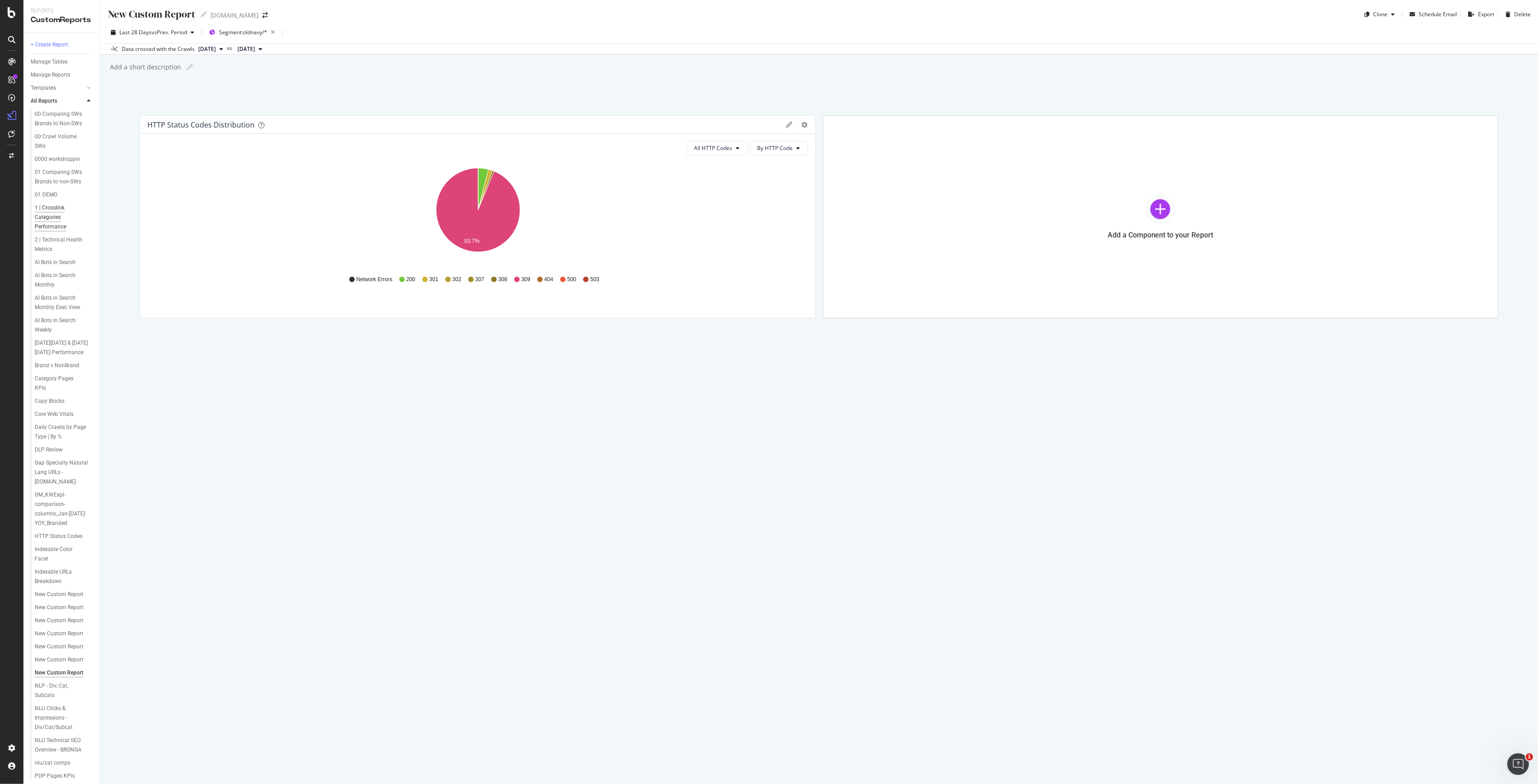
click at [55, 232] on div "1 | Crosslink Categories Performance" at bounding box center [61, 218] width 53 height 29
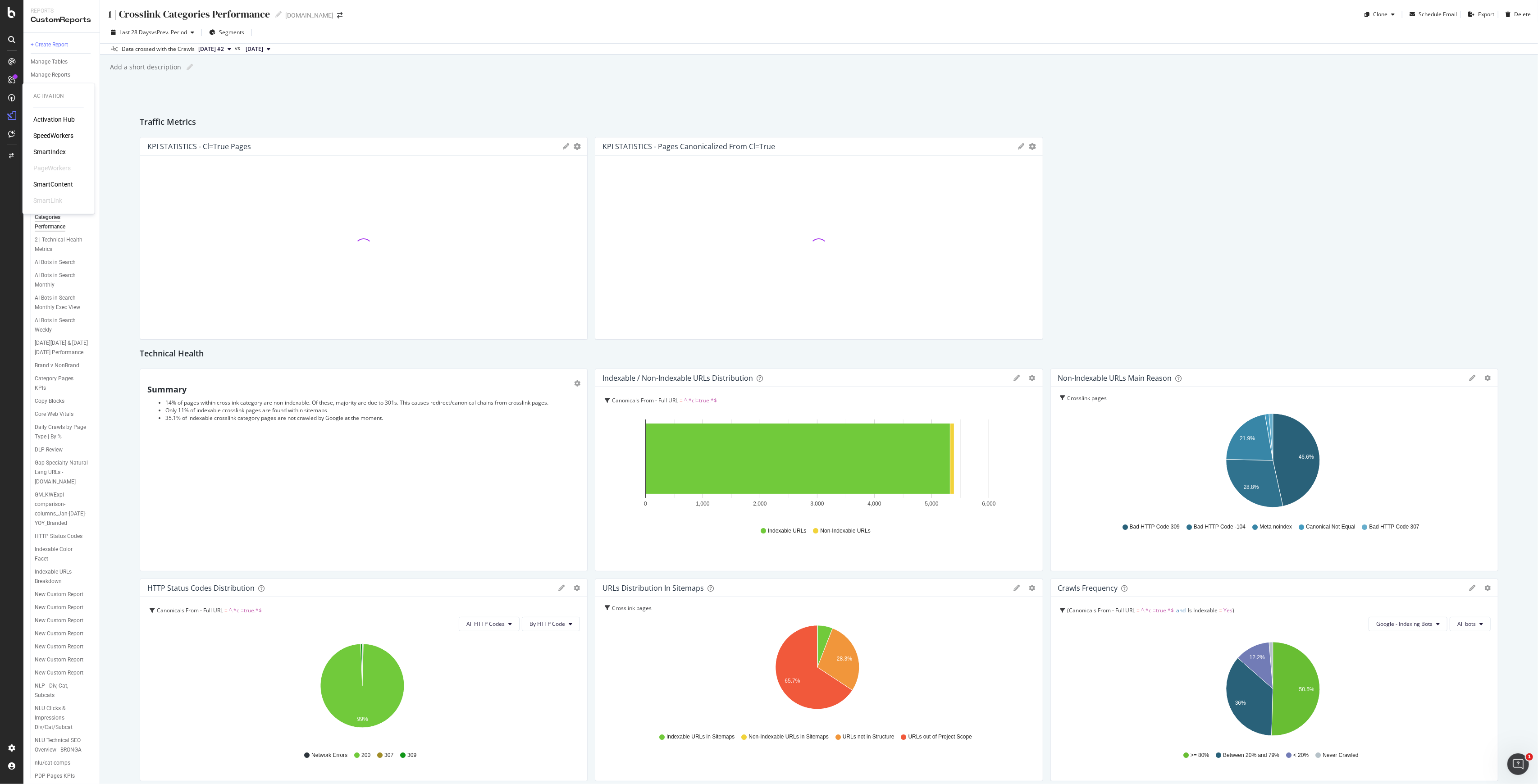
click at [11, 98] on icon at bounding box center [12, 98] width 8 height 8
